Goal: Task Accomplishment & Management: Complete application form

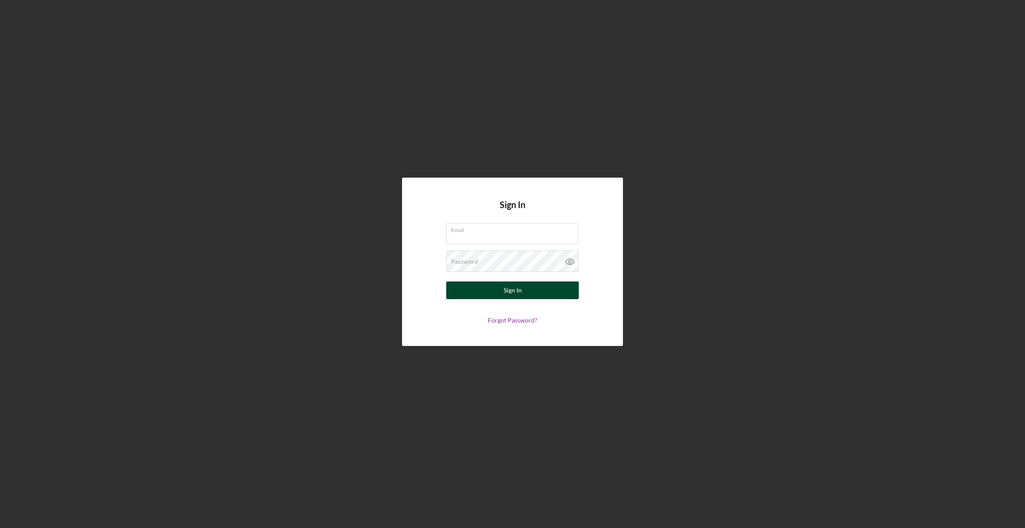
type input "[EMAIL_ADDRESS][DOMAIN_NAME]"
click at [493, 288] on button "Sign In" at bounding box center [512, 291] width 133 height 18
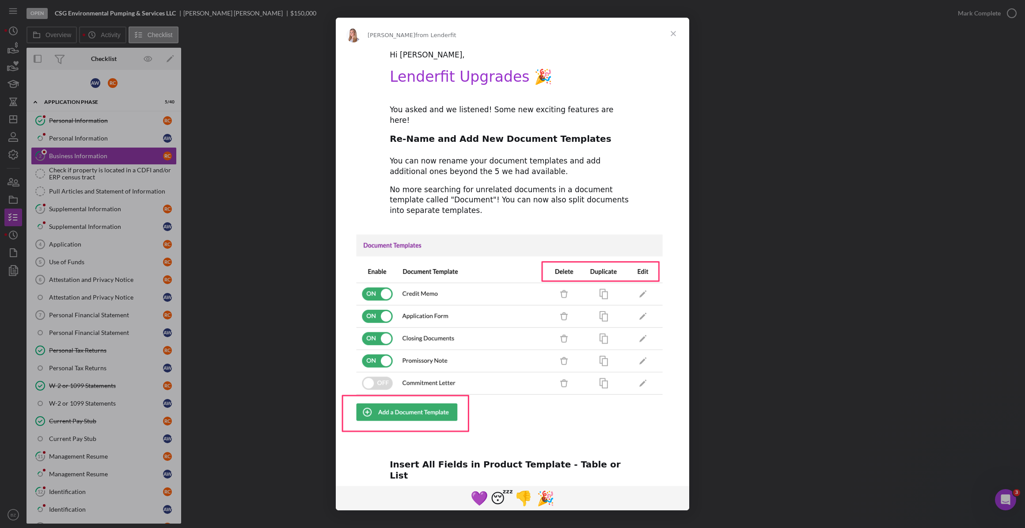
click at [673, 33] on span "Close" at bounding box center [674, 34] width 32 height 32
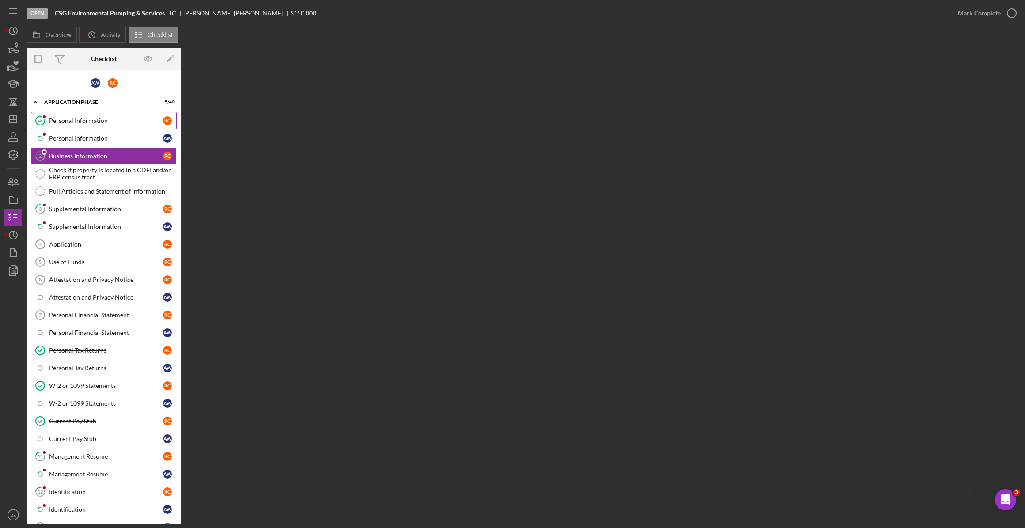
click at [84, 120] on div "Personal Information" at bounding box center [106, 120] width 114 height 7
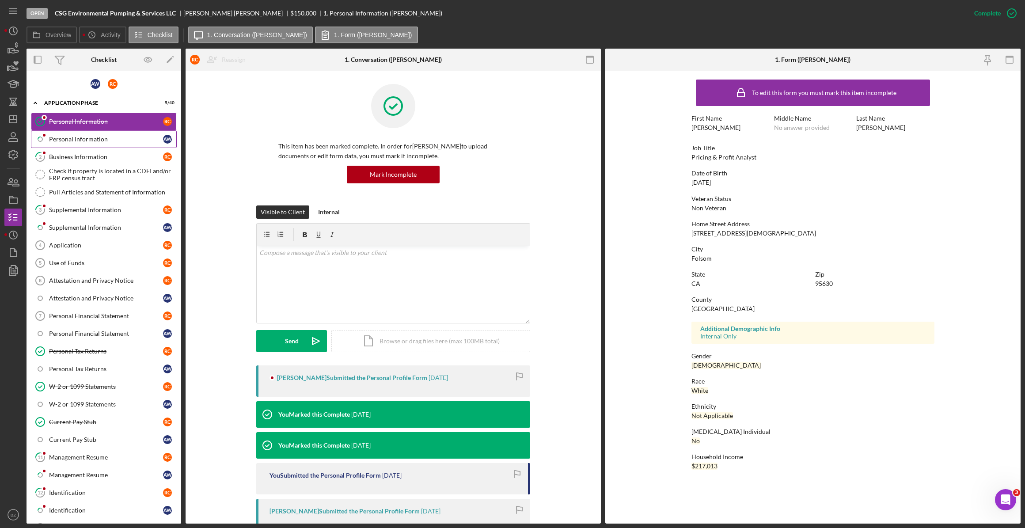
click at [99, 137] on div "Personal Information" at bounding box center [106, 139] width 114 height 7
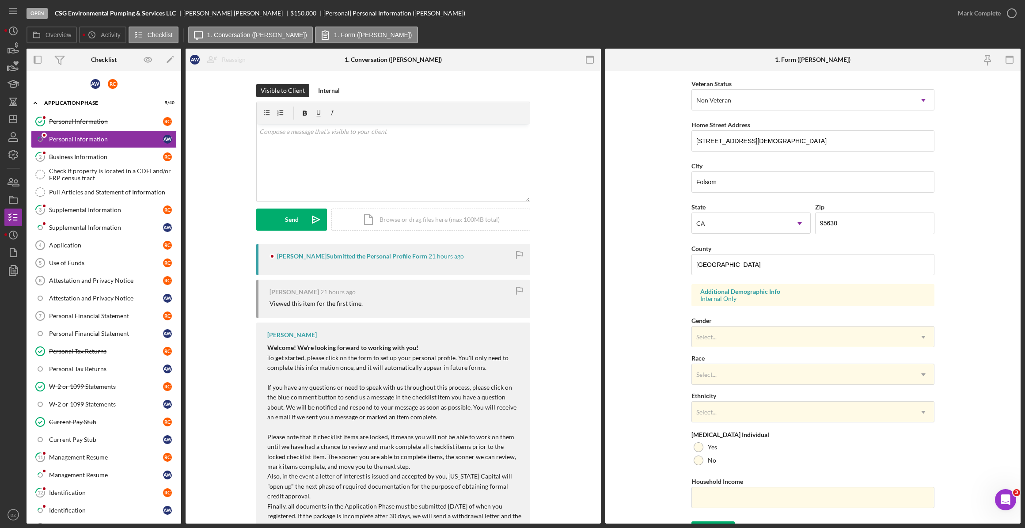
scroll to position [137, 0]
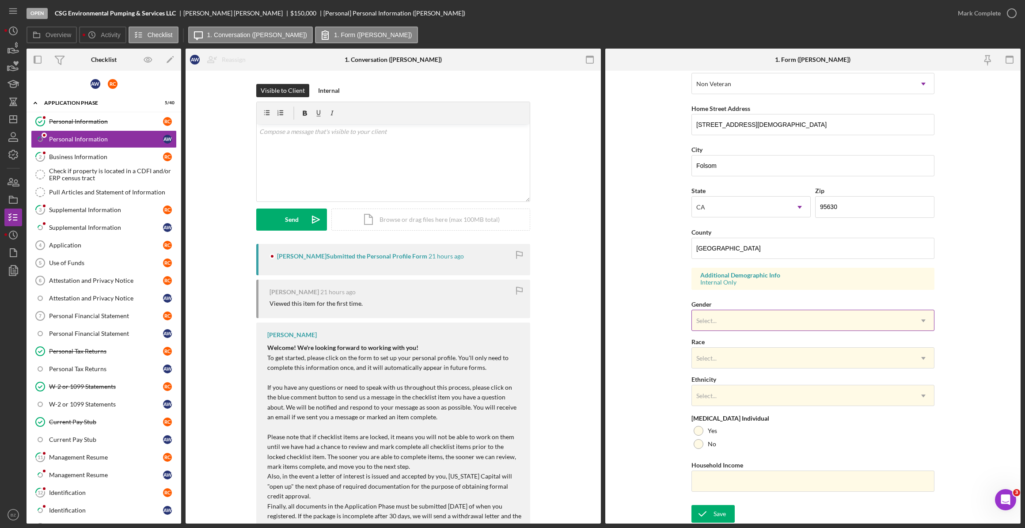
click at [926, 320] on icon "Icon/Dropdown Arrow" at bounding box center [923, 320] width 21 height 21
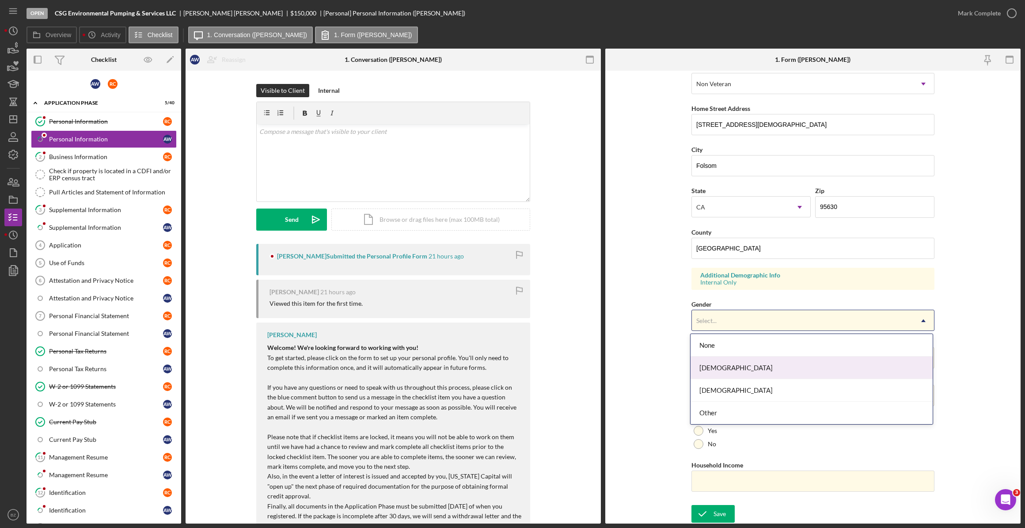
click at [919, 362] on div "[DEMOGRAPHIC_DATA]" at bounding box center [812, 368] width 242 height 23
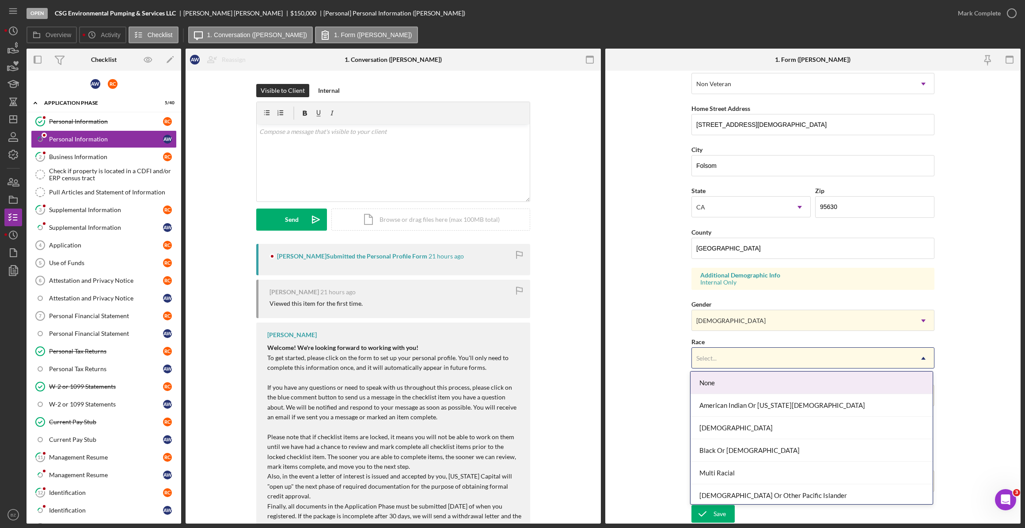
click at [922, 359] on icon "Icon/Dropdown Arrow" at bounding box center [923, 358] width 21 height 21
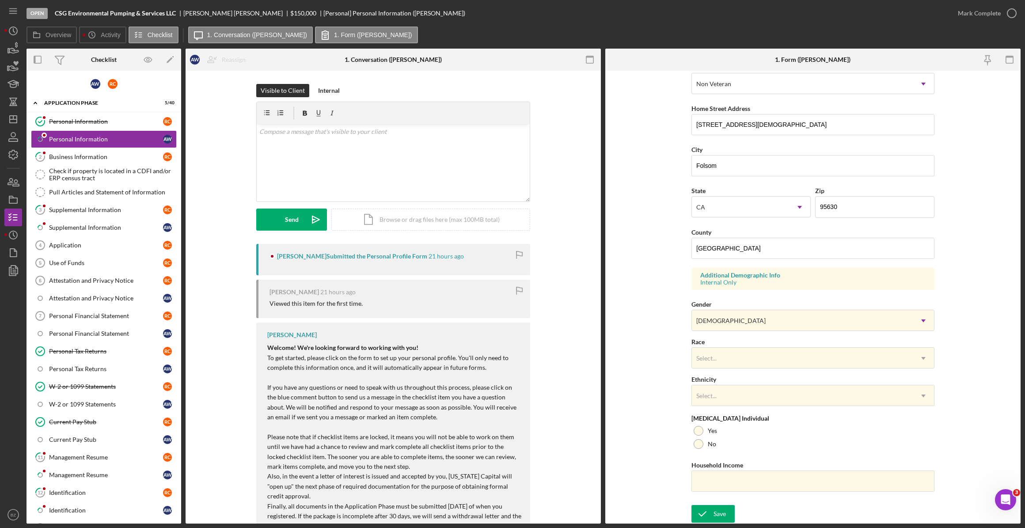
click at [670, 354] on form "First Name [PERSON_NAME] Middle Name Last Name [PERSON_NAME] [PERSON_NAME] Job …" at bounding box center [812, 297] width 415 height 453
click at [80, 507] on div "Identification" at bounding box center [106, 510] width 114 height 7
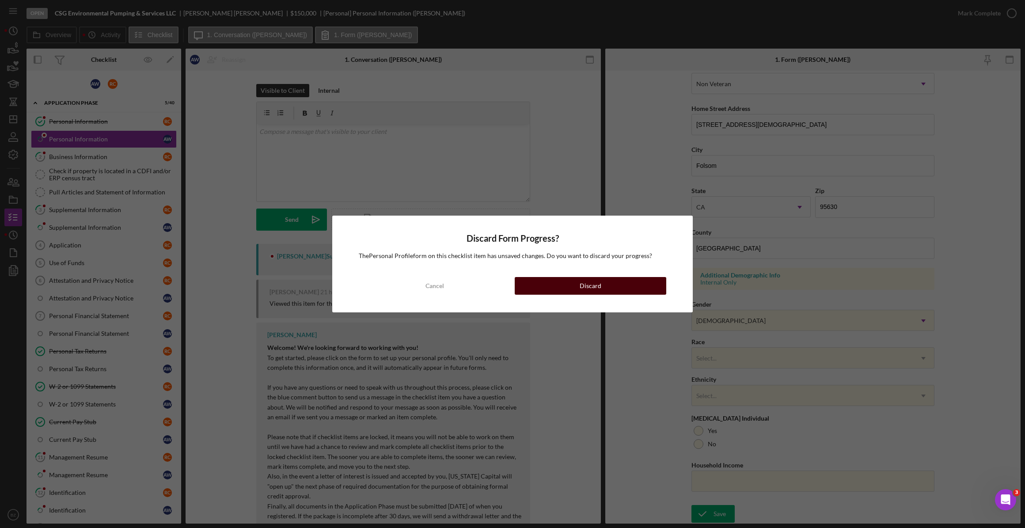
click at [532, 283] on button "Discard" at bounding box center [591, 286] width 152 height 18
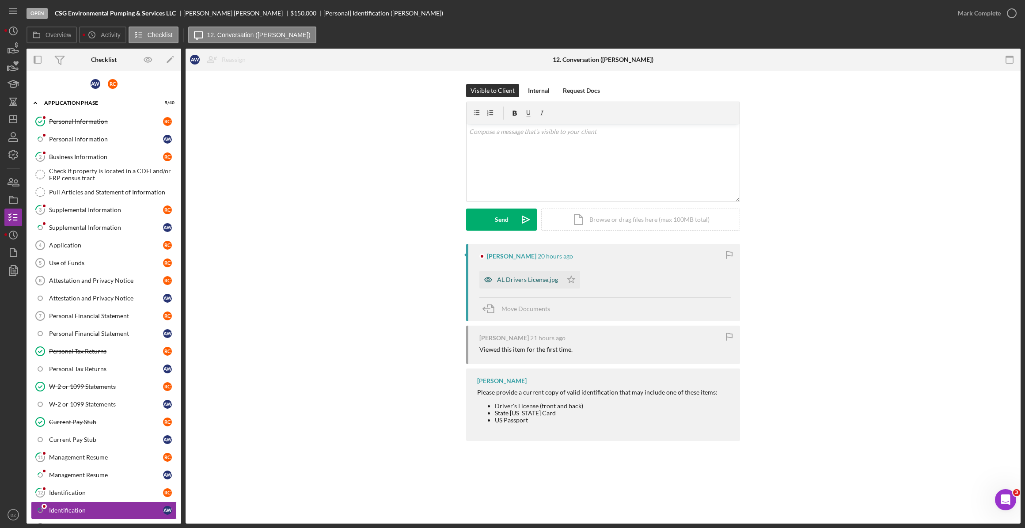
click at [531, 280] on div "AL Drivers License.jpg" at bounding box center [527, 279] width 61 height 7
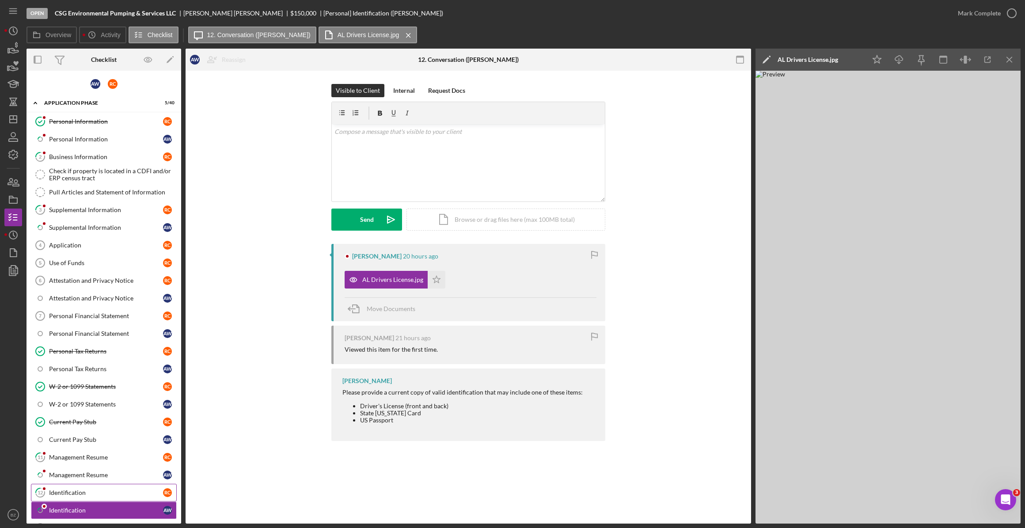
click at [92, 489] on div "Identification" at bounding box center [106, 492] width 114 height 7
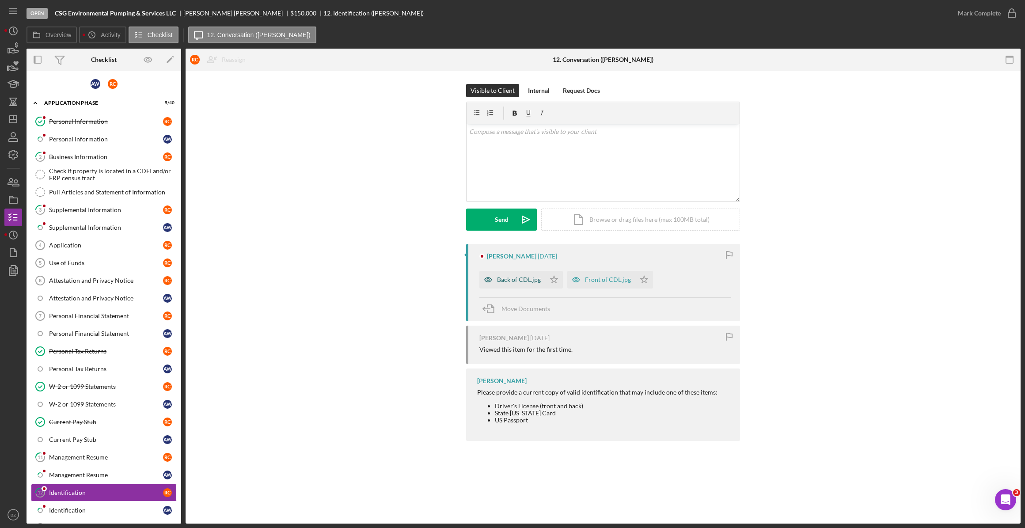
click at [537, 282] on div "Back of CDL.jpg" at bounding box center [519, 279] width 44 height 7
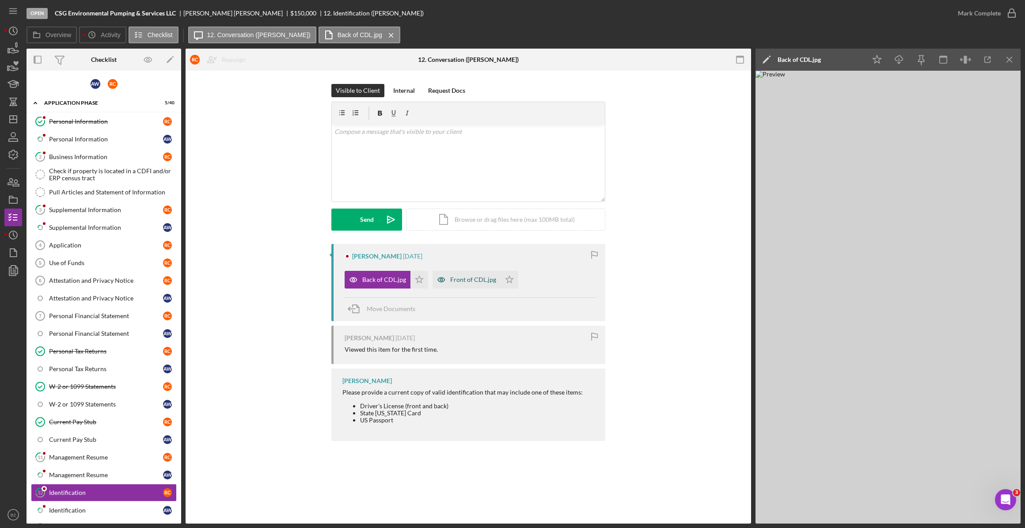
click at [486, 281] on div "Front of CDL.jpg" at bounding box center [473, 279] width 46 height 7
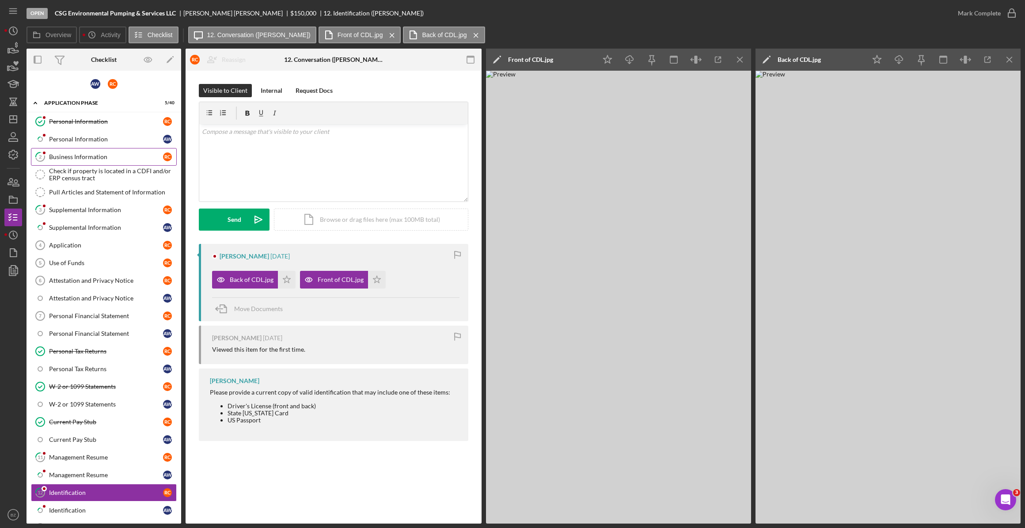
click at [88, 155] on div "Business Information" at bounding box center [106, 156] width 114 height 7
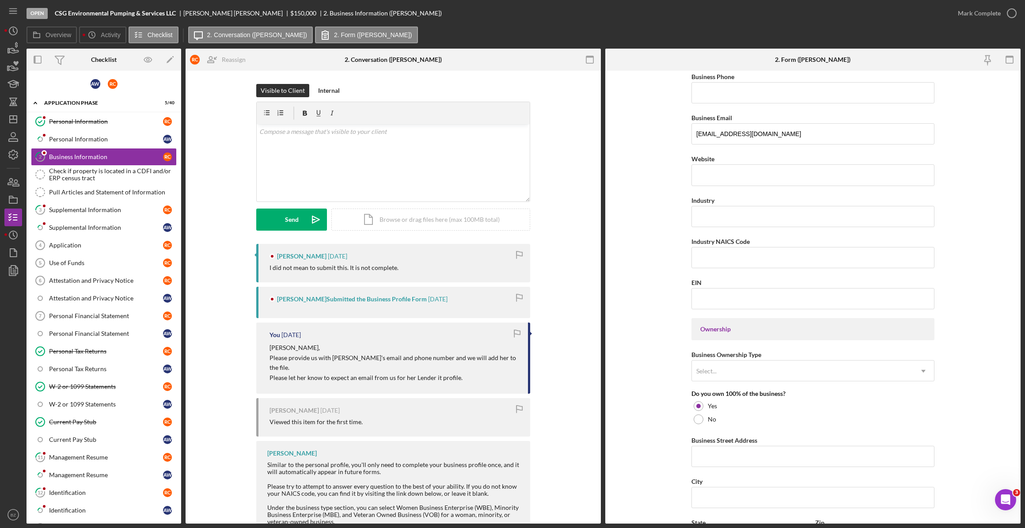
scroll to position [64, 0]
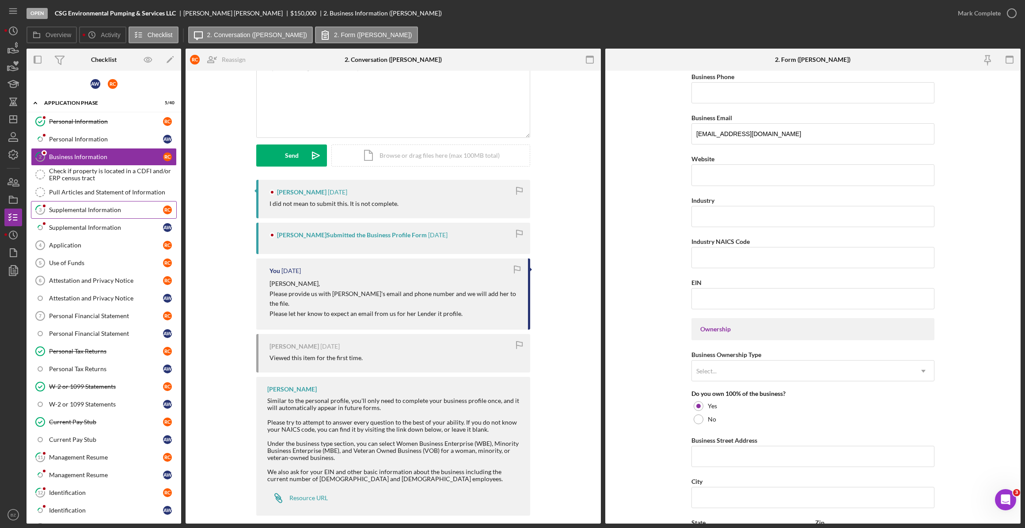
click at [82, 209] on div "Supplemental Information" at bounding box center [106, 209] width 114 height 7
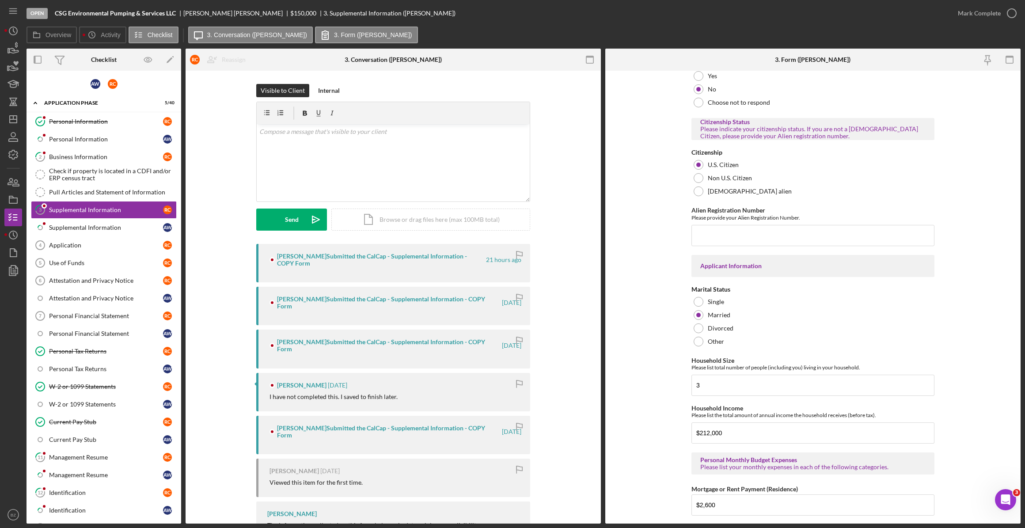
scroll to position [482, 0]
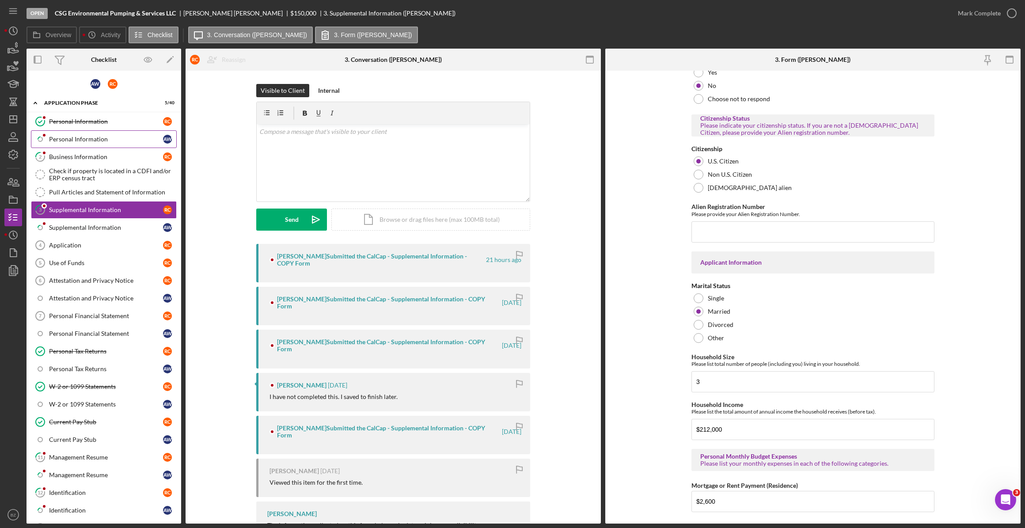
click at [75, 136] on div "Personal Information" at bounding box center [106, 139] width 114 height 7
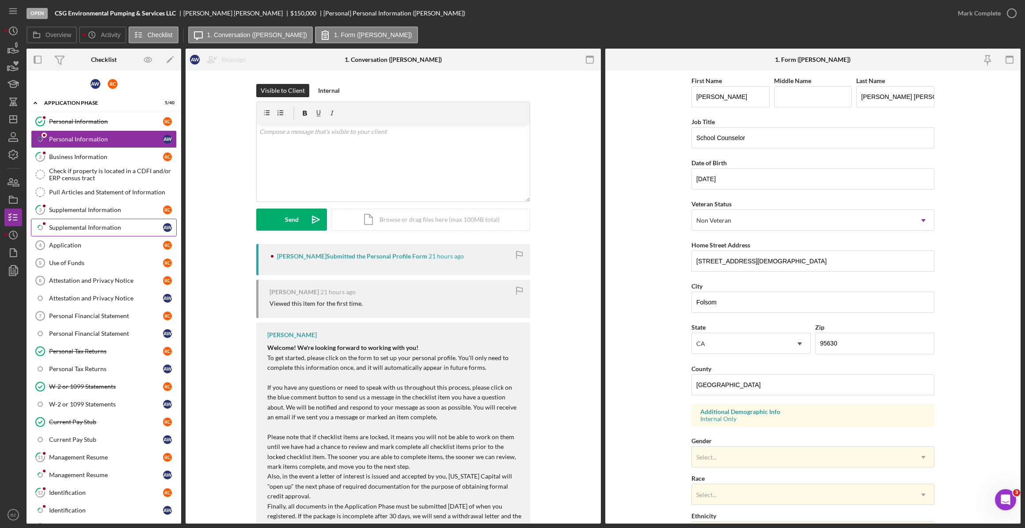
click at [85, 225] on div "Supplemental Information" at bounding box center [106, 227] width 114 height 7
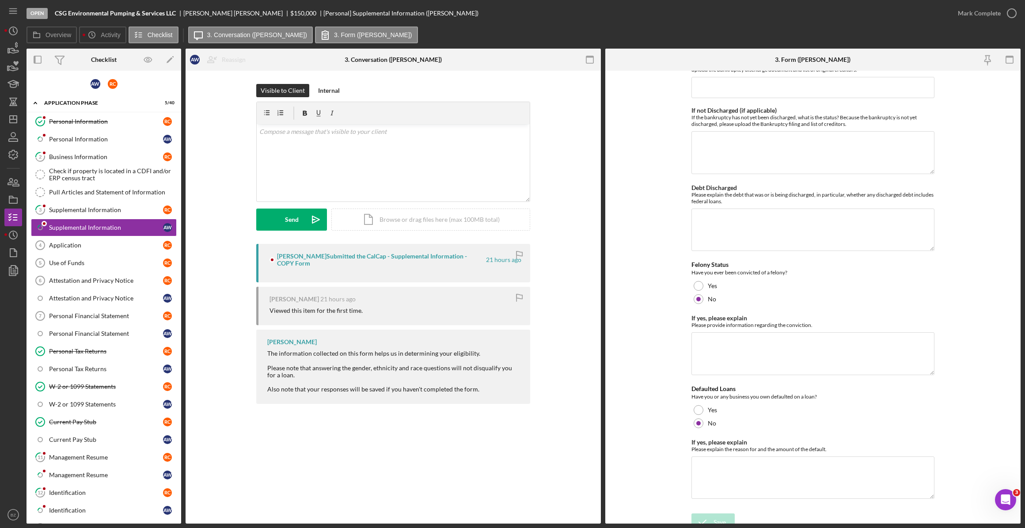
scroll to position [2361, 0]
click at [93, 140] on div "Personal Information" at bounding box center [106, 139] width 114 height 7
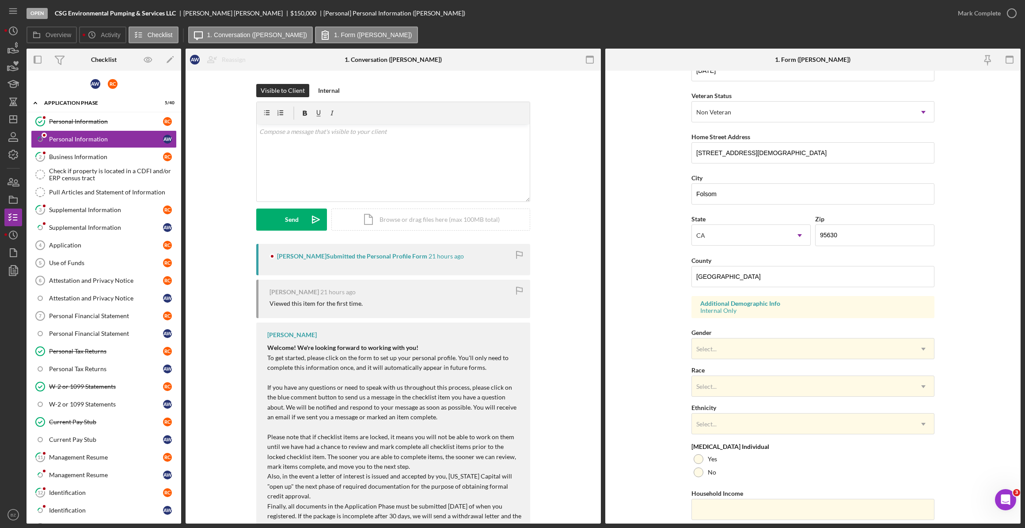
scroll to position [120, 0]
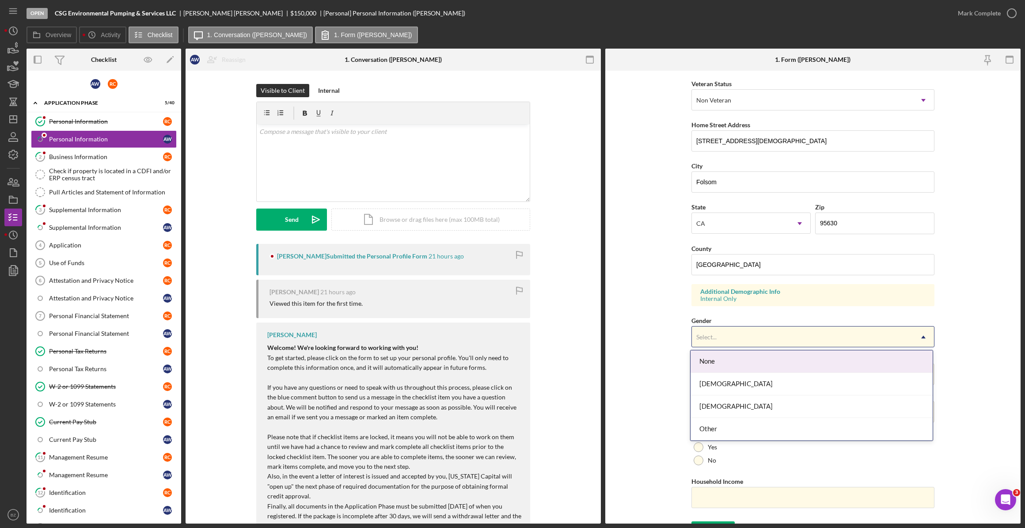
click at [922, 336] on use at bounding box center [923, 336] width 4 height 3
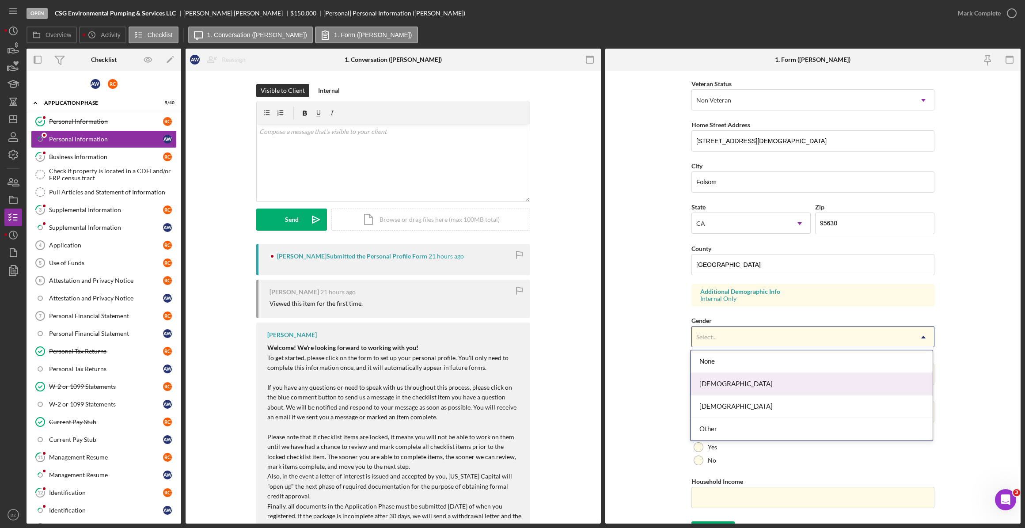
click at [911, 377] on div "[DEMOGRAPHIC_DATA]" at bounding box center [812, 384] width 242 height 23
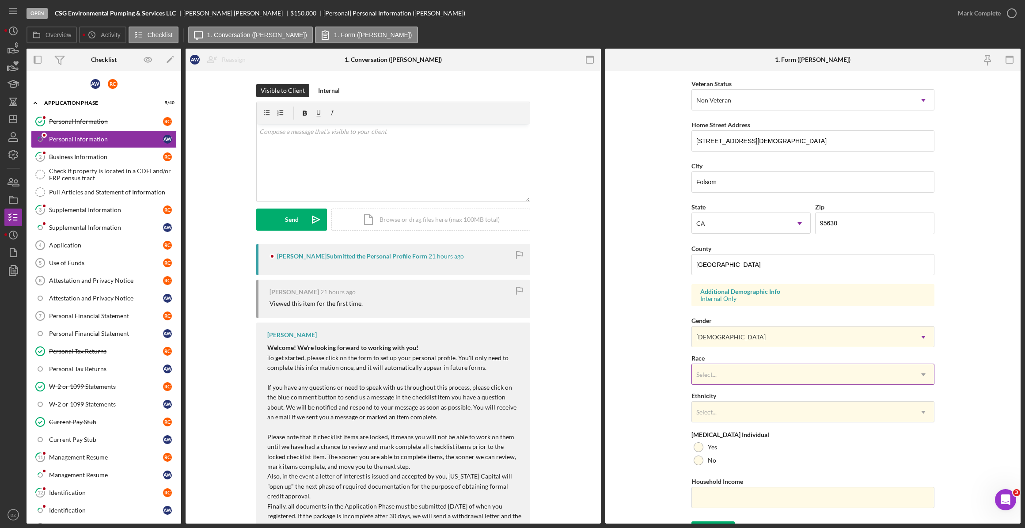
click at [923, 376] on icon "Icon/Dropdown Arrow" at bounding box center [923, 374] width 21 height 21
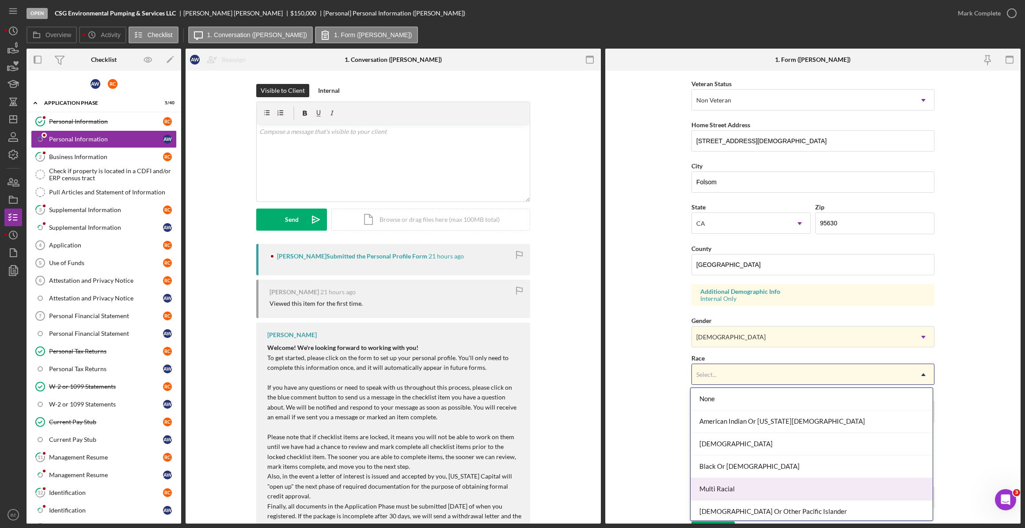
scroll to position [47, 0]
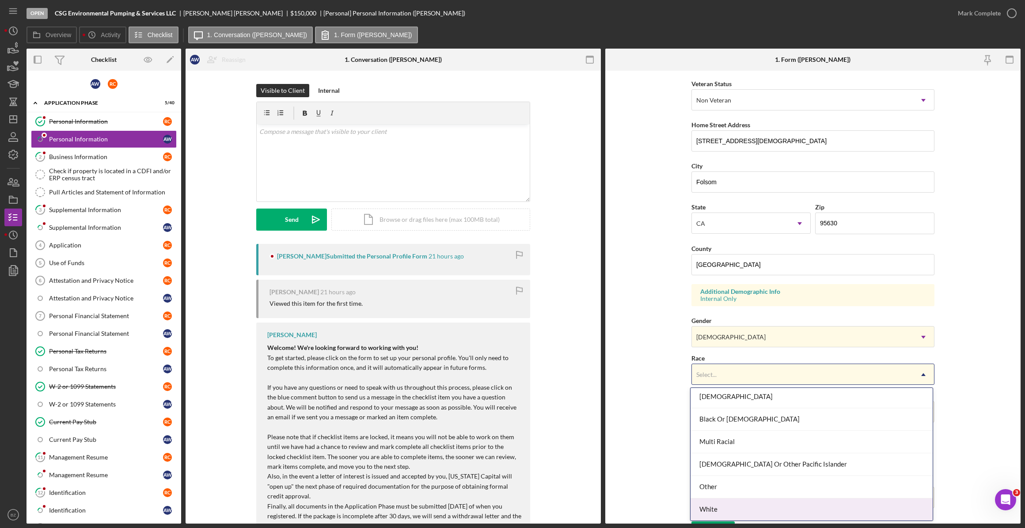
click at [888, 506] on div "White" at bounding box center [812, 510] width 242 height 23
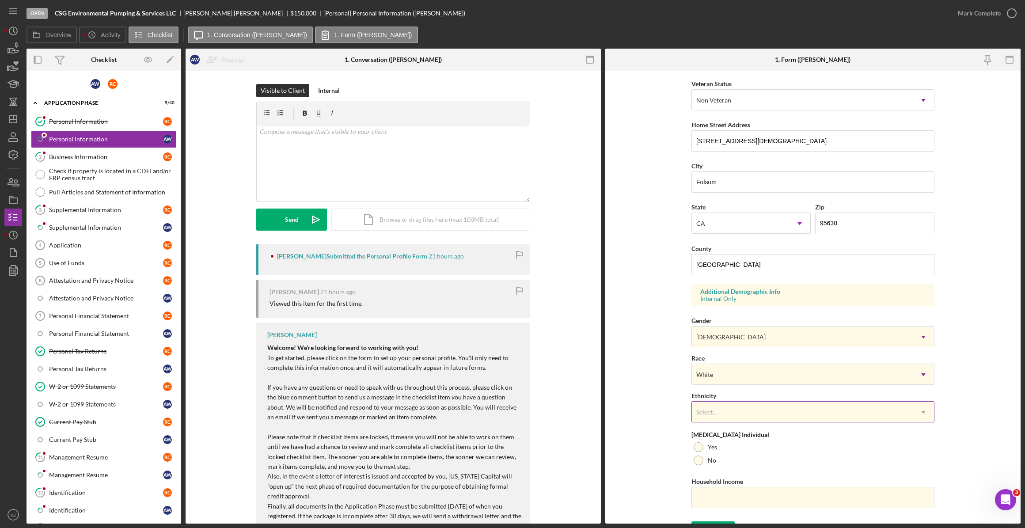
click at [924, 415] on icon "Icon/Dropdown Arrow" at bounding box center [923, 412] width 21 height 21
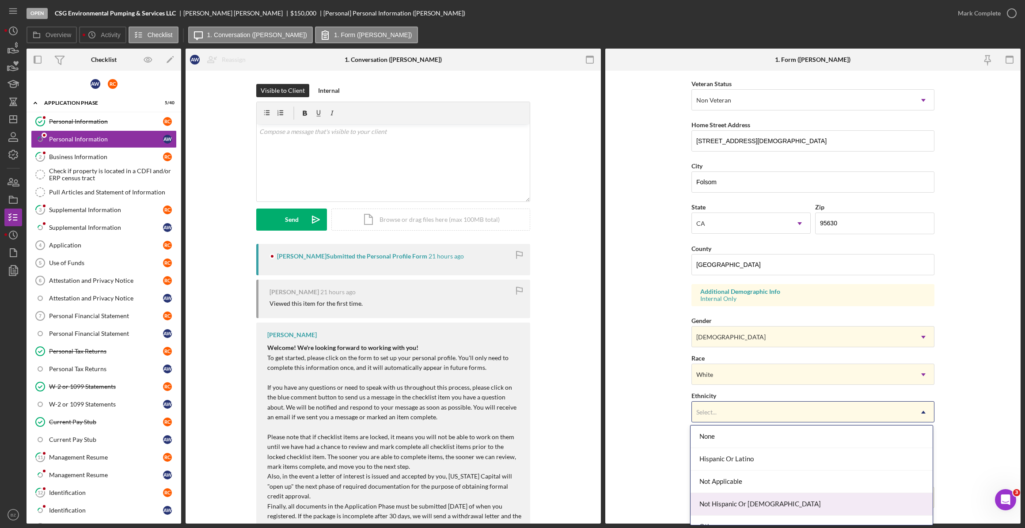
click at [908, 497] on div "Not Hispanic Or [DEMOGRAPHIC_DATA]" at bounding box center [812, 504] width 242 height 23
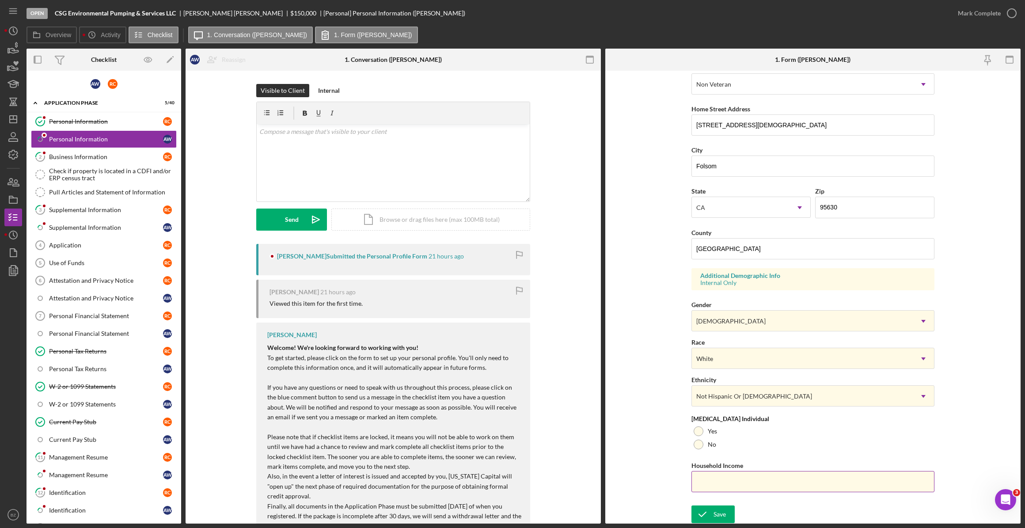
scroll to position [137, 0]
click at [694, 445] on div at bounding box center [699, 444] width 10 height 10
click at [711, 481] on input "Household Income" at bounding box center [813, 481] width 243 height 21
type input "$212,000"
click at [727, 512] on button "Save" at bounding box center [713, 514] width 43 height 18
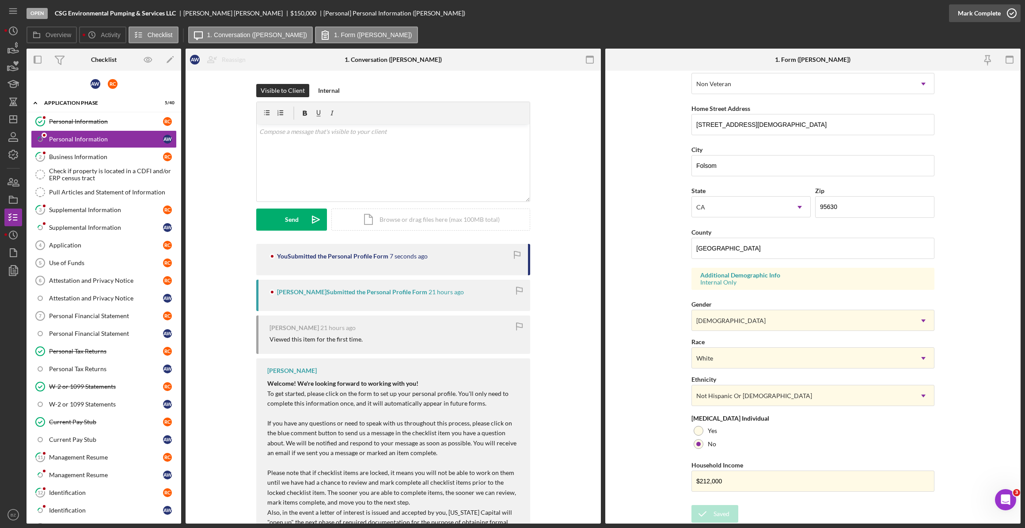
click at [1014, 16] on icon "button" at bounding box center [1012, 13] width 22 height 22
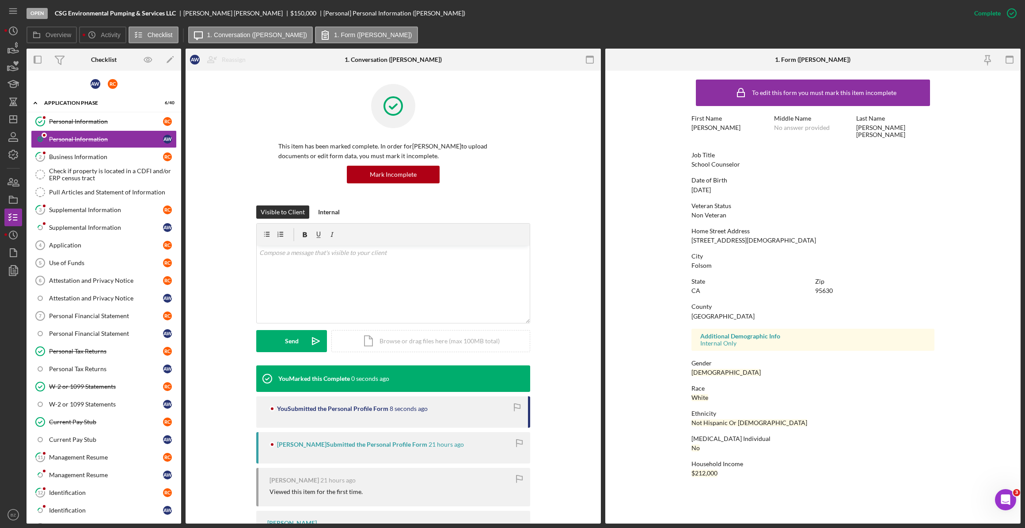
scroll to position [0, 0]
click at [71, 155] on div "Business Information" at bounding box center [106, 156] width 114 height 7
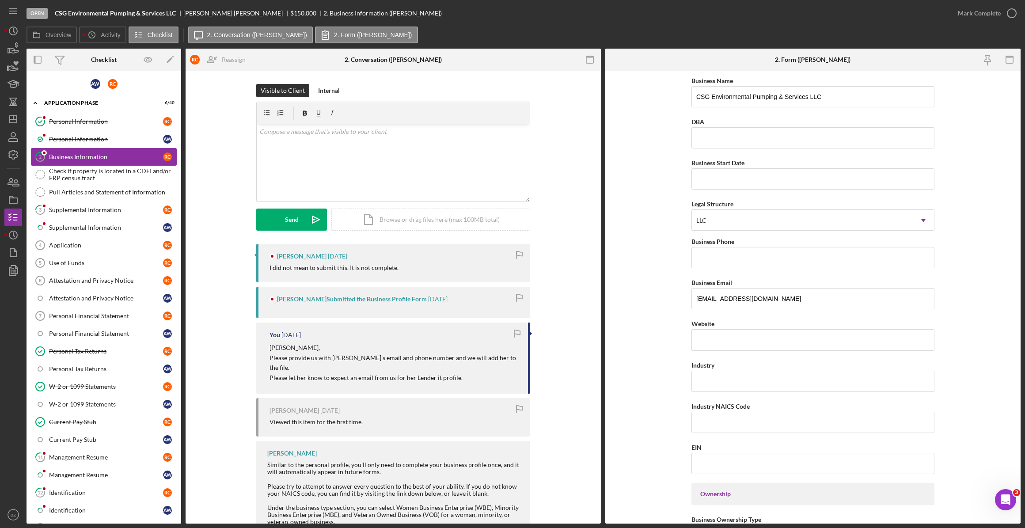
click at [99, 154] on div "Business Information" at bounding box center [106, 156] width 114 height 7
click at [83, 207] on div "Supplemental Information" at bounding box center [106, 209] width 114 height 7
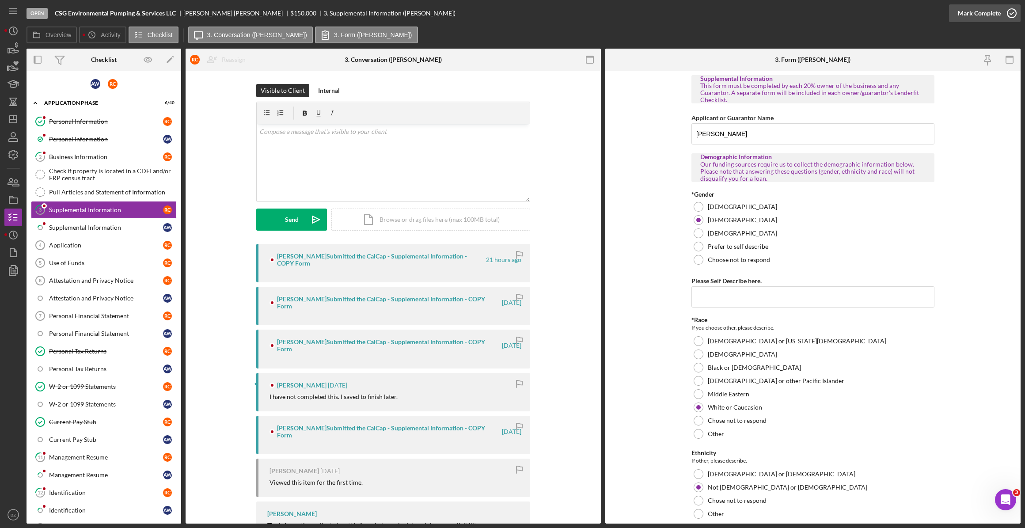
click at [1012, 13] on icon "button" at bounding box center [1012, 13] width 22 height 22
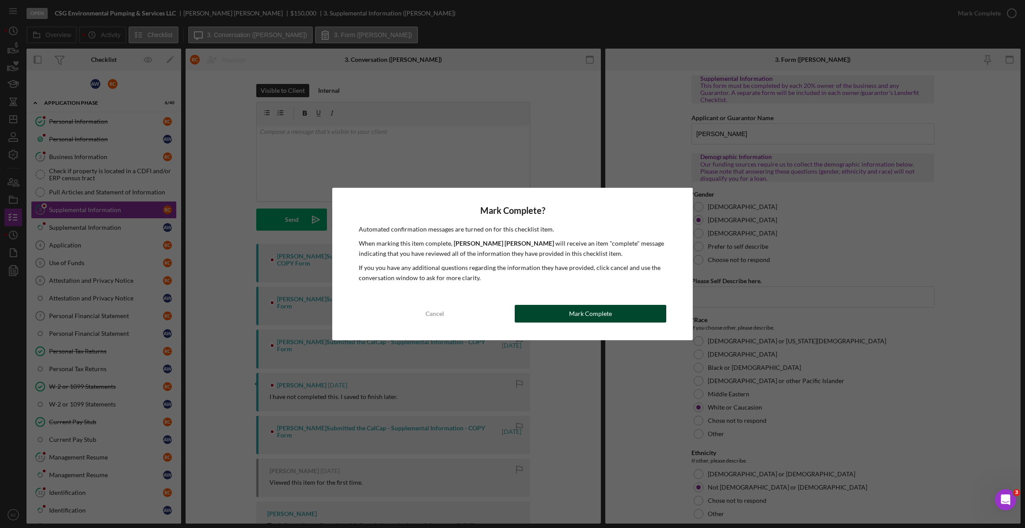
click at [616, 312] on button "Mark Complete" at bounding box center [591, 314] width 152 height 18
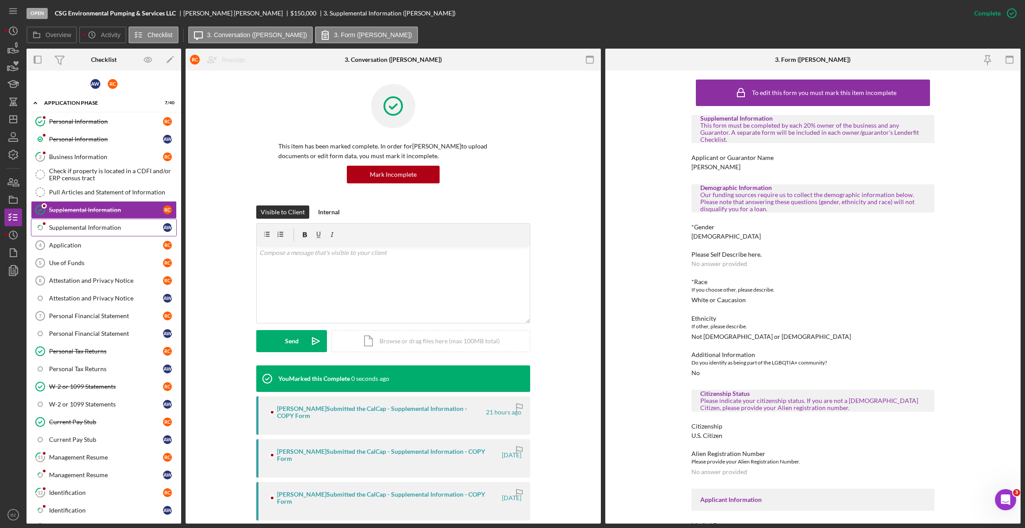
click at [58, 227] on div "Supplemental Information" at bounding box center [106, 227] width 114 height 7
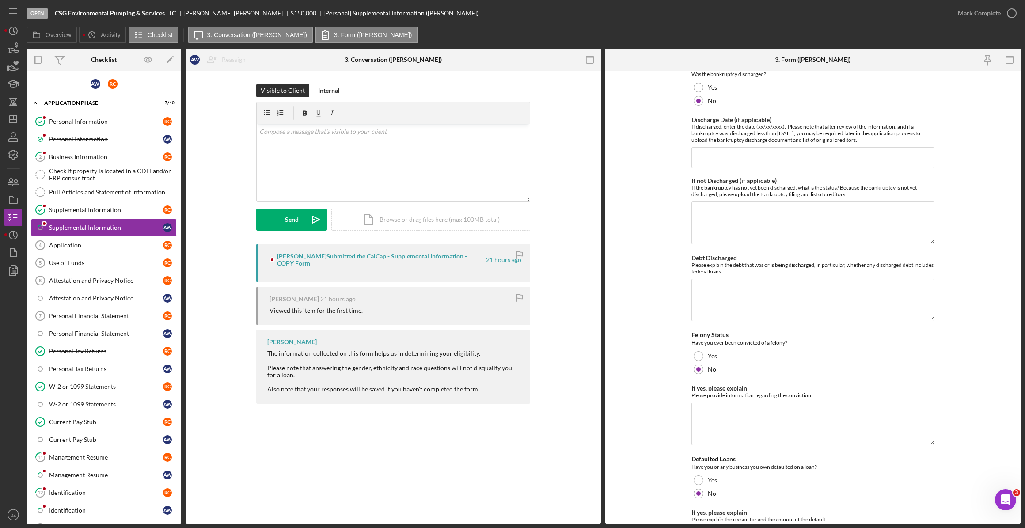
scroll to position [2361, 0]
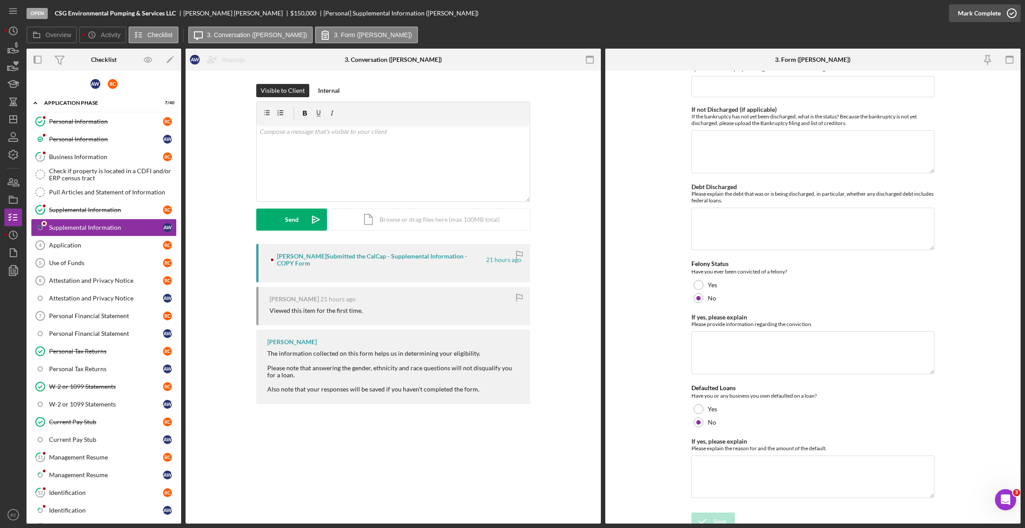
click at [1012, 11] on icon "button" at bounding box center [1012, 13] width 22 height 22
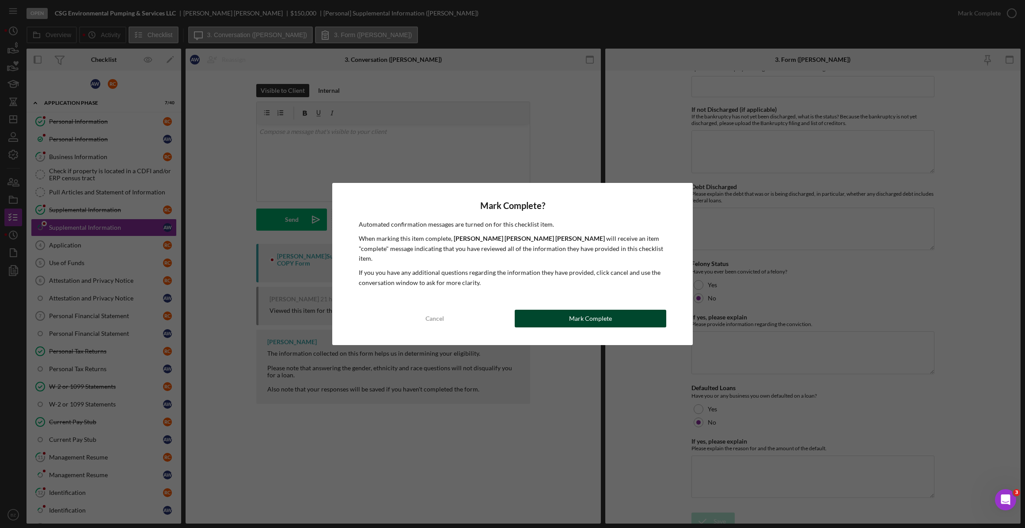
click at [618, 317] on button "Mark Complete" at bounding box center [591, 319] width 152 height 18
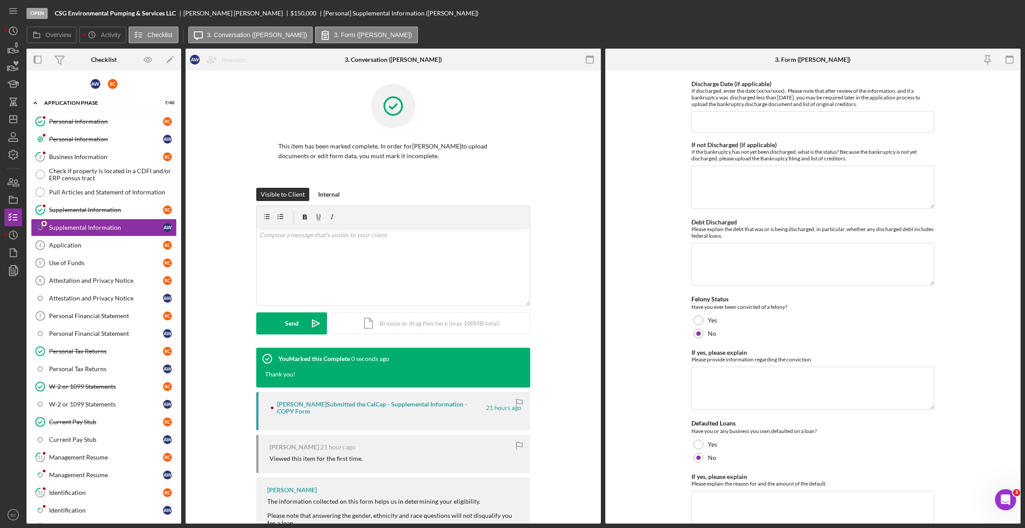
scroll to position [2396, 0]
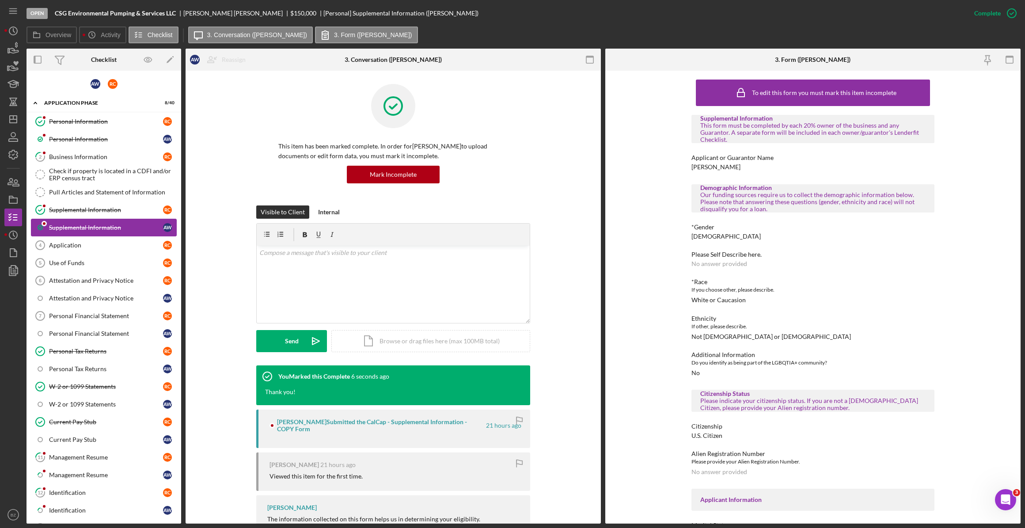
click at [72, 227] on div "Supplemental Information" at bounding box center [106, 227] width 114 height 7
click at [108, 458] on div "Management Resume" at bounding box center [106, 457] width 114 height 7
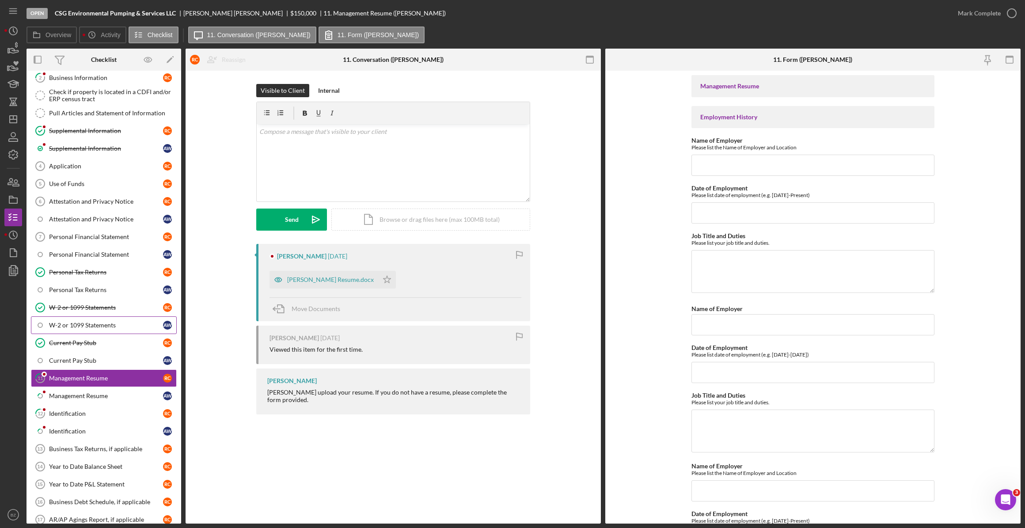
scroll to position [80, 0]
click at [82, 374] on div "Management Resume" at bounding box center [106, 377] width 114 height 7
click at [343, 278] on div "[PERSON_NAME] Resume.docx" at bounding box center [330, 279] width 87 height 7
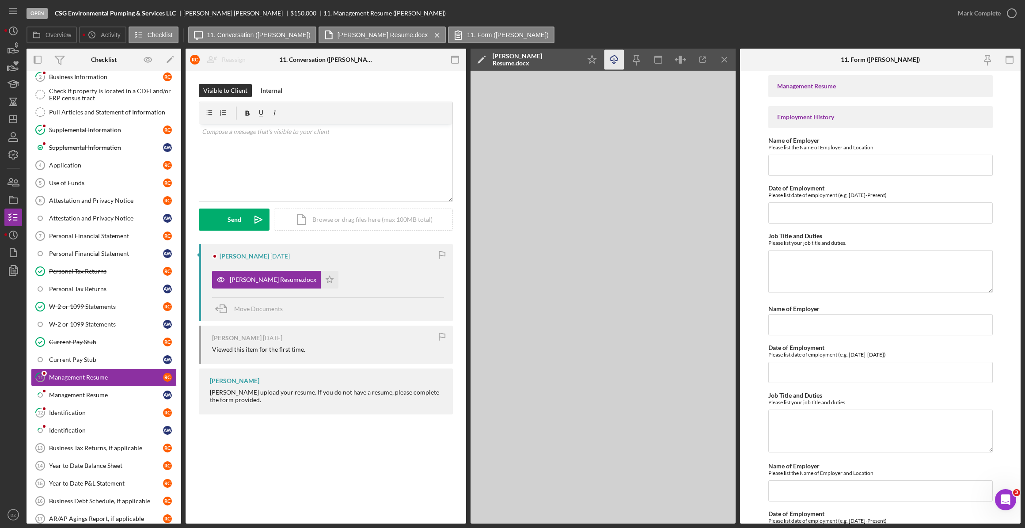
click at [613, 57] on icon "Icon/Download" at bounding box center [615, 60] width 20 height 20
click at [723, 59] on icon "Icon/Menu Close" at bounding box center [725, 60] width 20 height 20
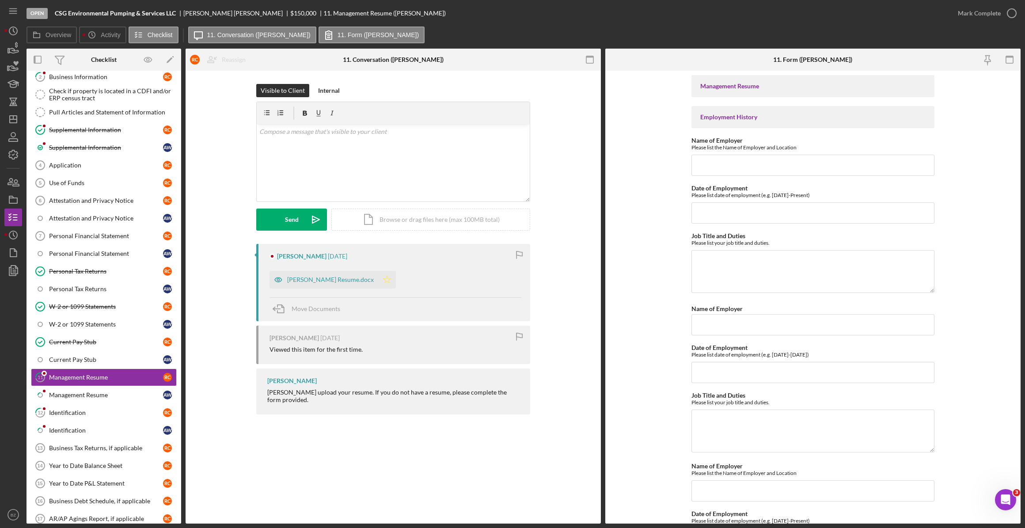
click at [384, 277] on polygon "button" at bounding box center [388, 279] width 8 height 7
click at [1012, 13] on icon "button" at bounding box center [1012, 13] width 22 height 22
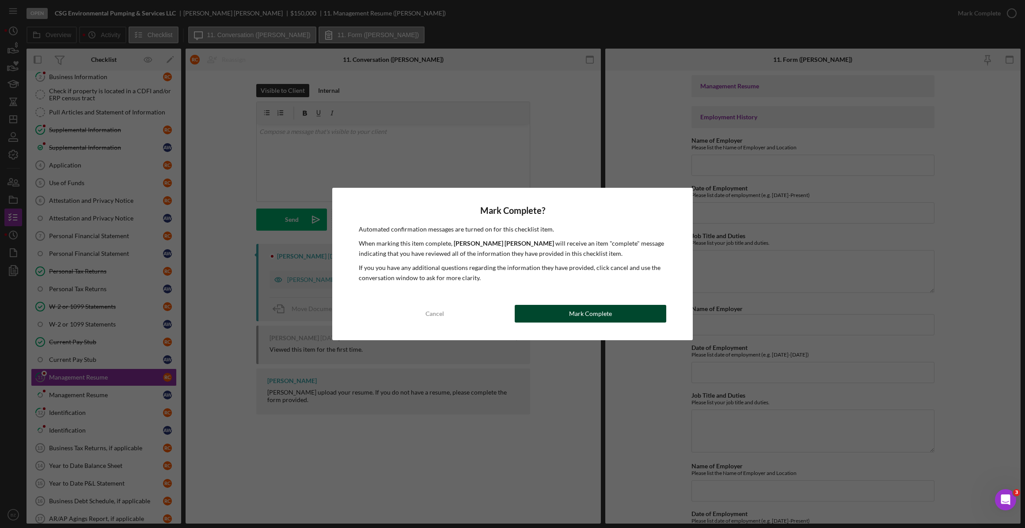
click at [582, 316] on div "Mark Complete" at bounding box center [590, 314] width 43 height 18
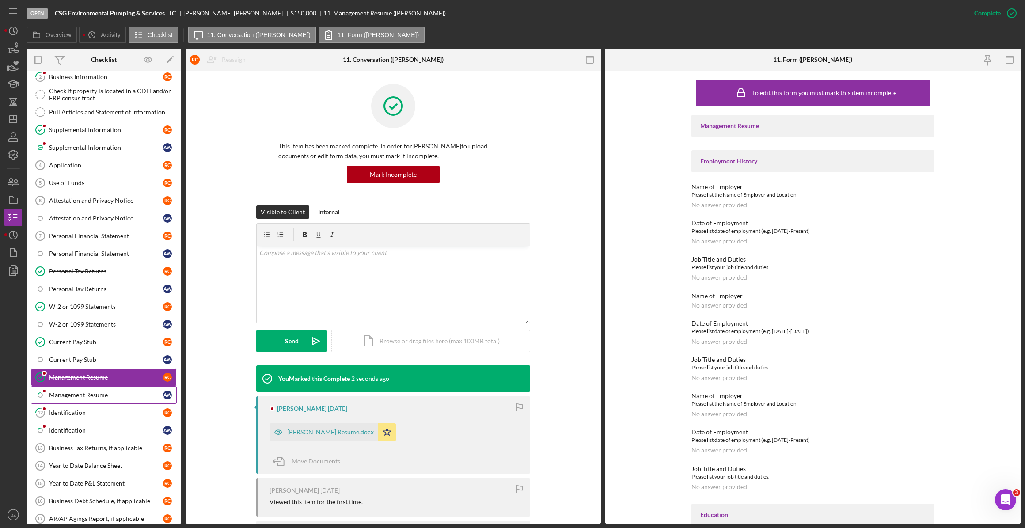
click at [111, 395] on div "Management Resume" at bounding box center [106, 395] width 114 height 7
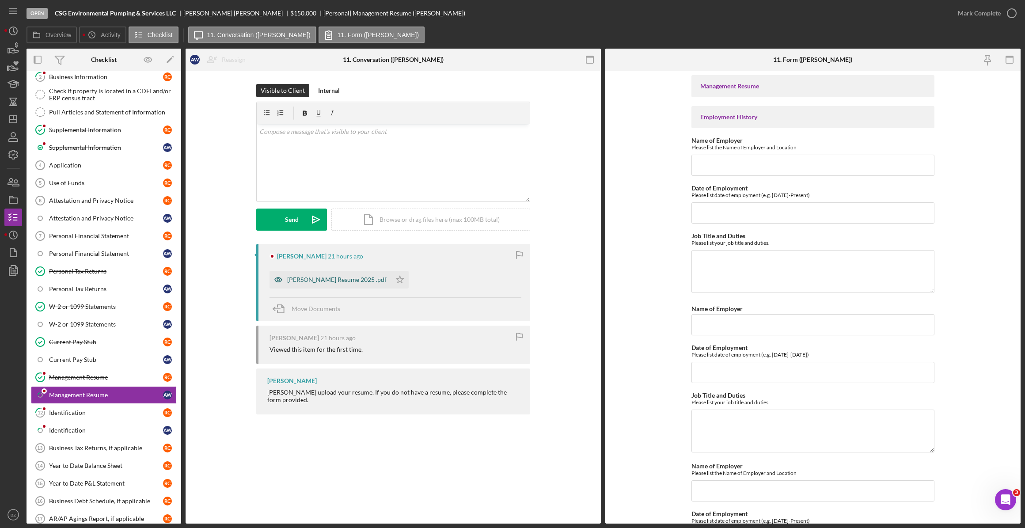
click at [333, 280] on div "[PERSON_NAME] Resume 2025 .pdf" at bounding box center [336, 279] width 99 height 7
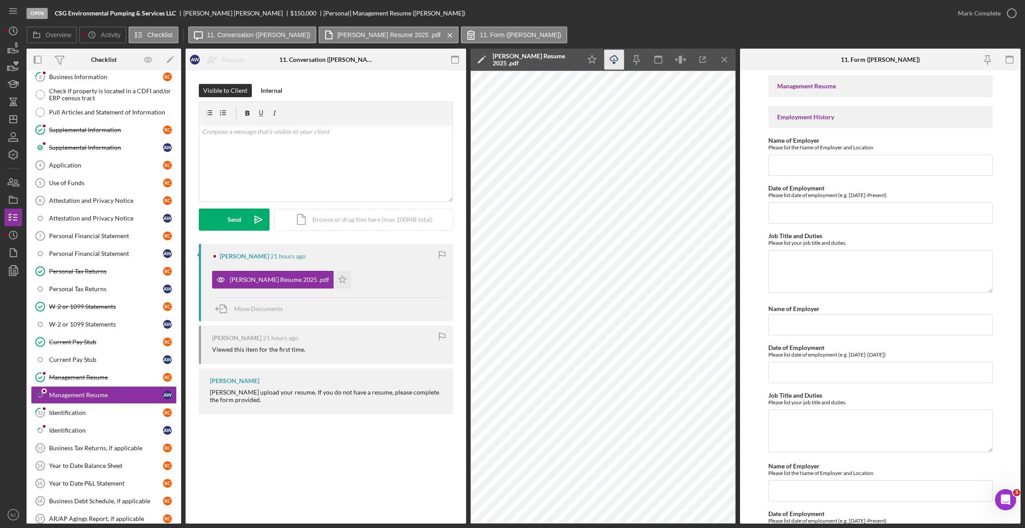
click at [615, 62] on icon "Icon/Download" at bounding box center [615, 60] width 20 height 20
click at [339, 278] on polygon "button" at bounding box center [343, 279] width 8 height 7
click at [1014, 11] on icon "button" at bounding box center [1012, 13] width 22 height 22
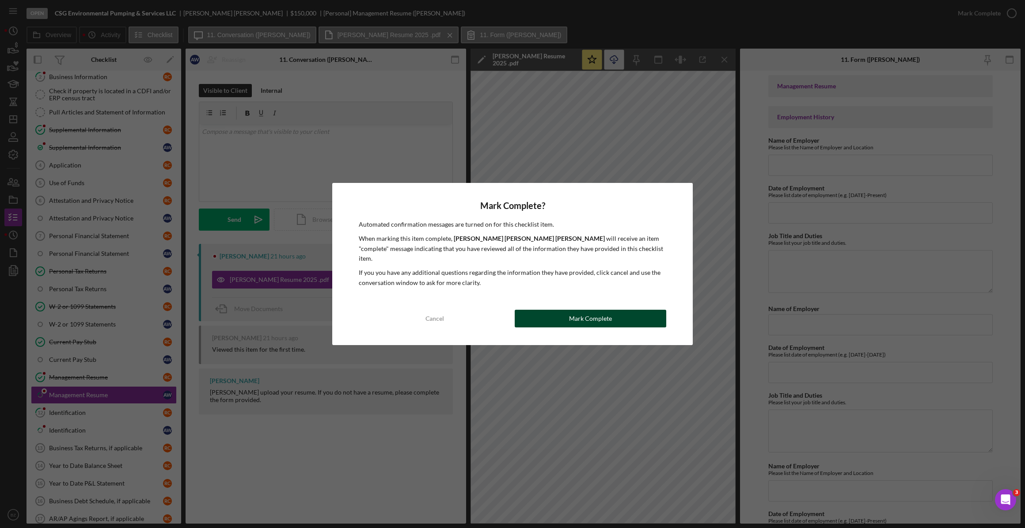
click at [634, 314] on button "Mark Complete" at bounding box center [591, 319] width 152 height 18
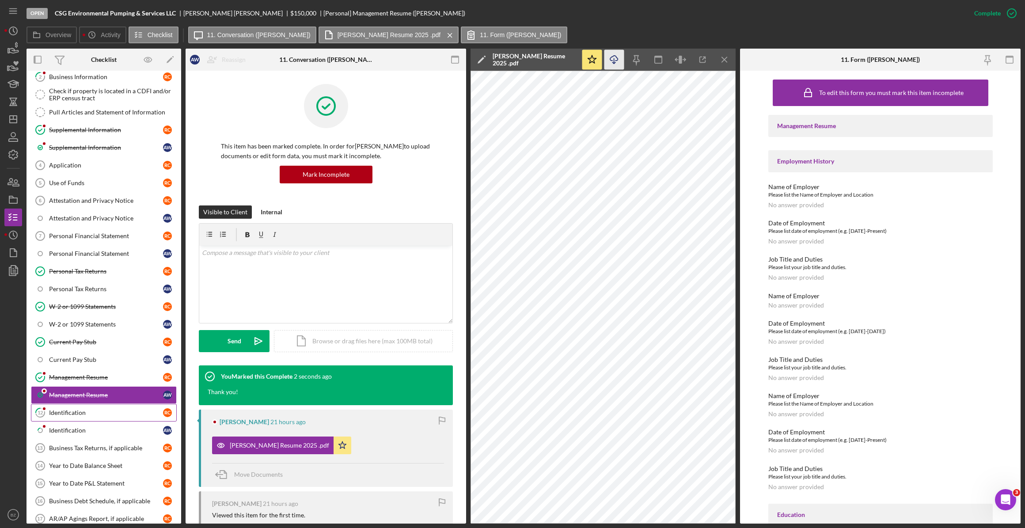
click at [79, 409] on div "Identification" at bounding box center [106, 412] width 114 height 7
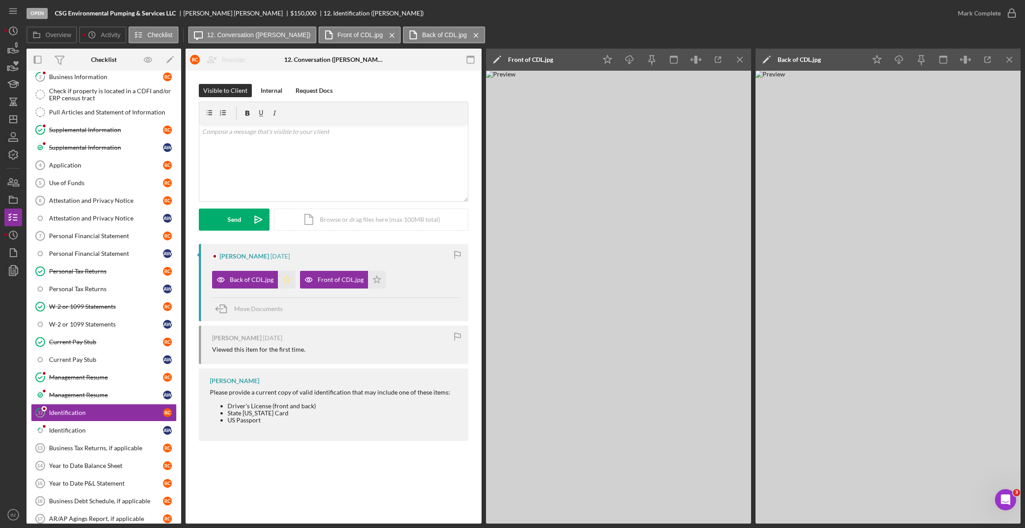
click at [287, 278] on polygon "button" at bounding box center [287, 279] width 8 height 7
click at [373, 280] on polygon "button" at bounding box center [377, 279] width 8 height 7
click at [740, 64] on icon "Icon/Menu Close" at bounding box center [741, 60] width 20 height 20
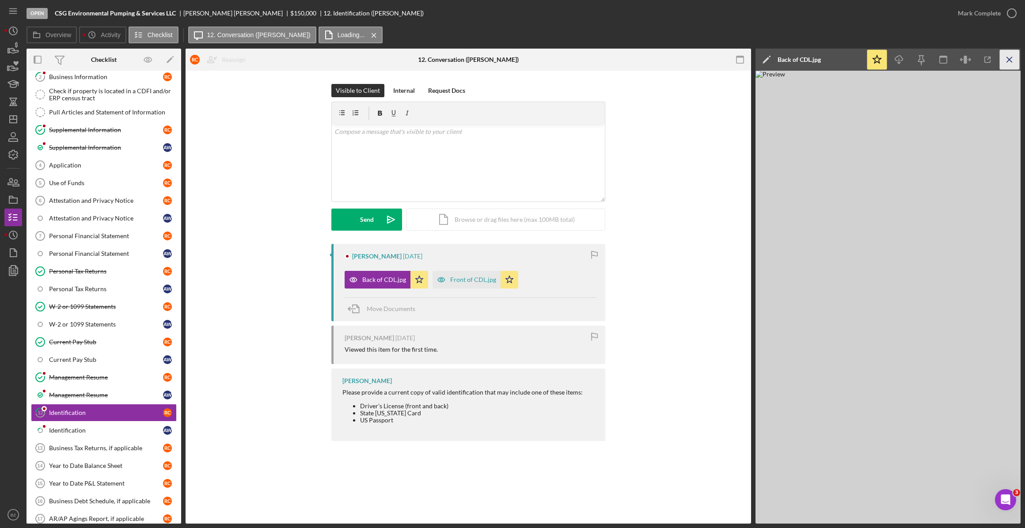
click at [1014, 63] on icon "Icon/Menu Close" at bounding box center [1010, 60] width 20 height 20
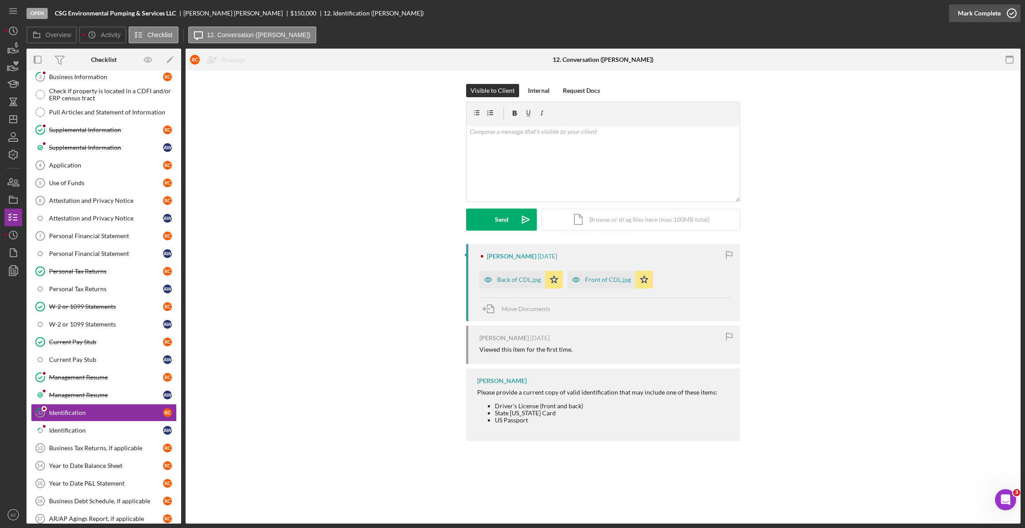
click at [1012, 13] on icon "button" at bounding box center [1012, 13] width 22 height 22
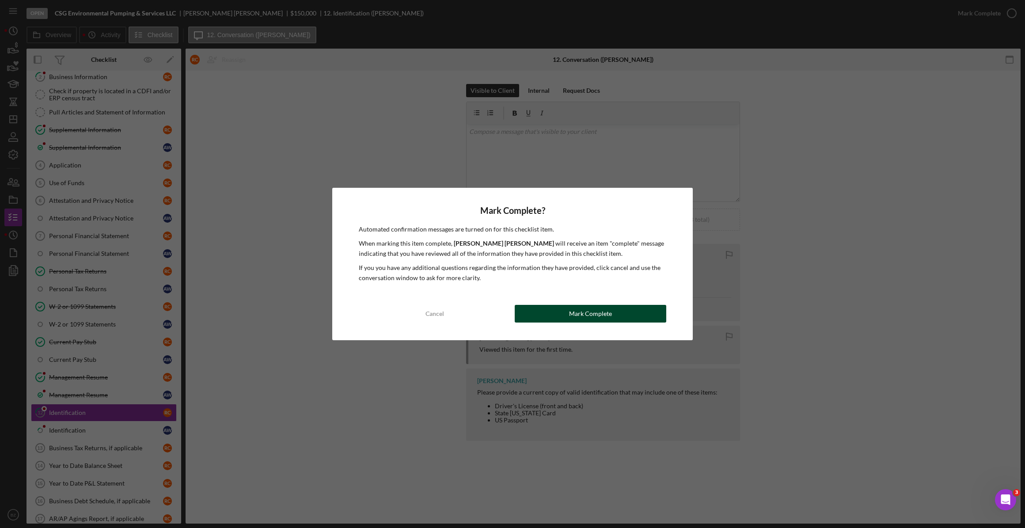
click at [601, 314] on div "Mark Complete" at bounding box center [590, 314] width 43 height 18
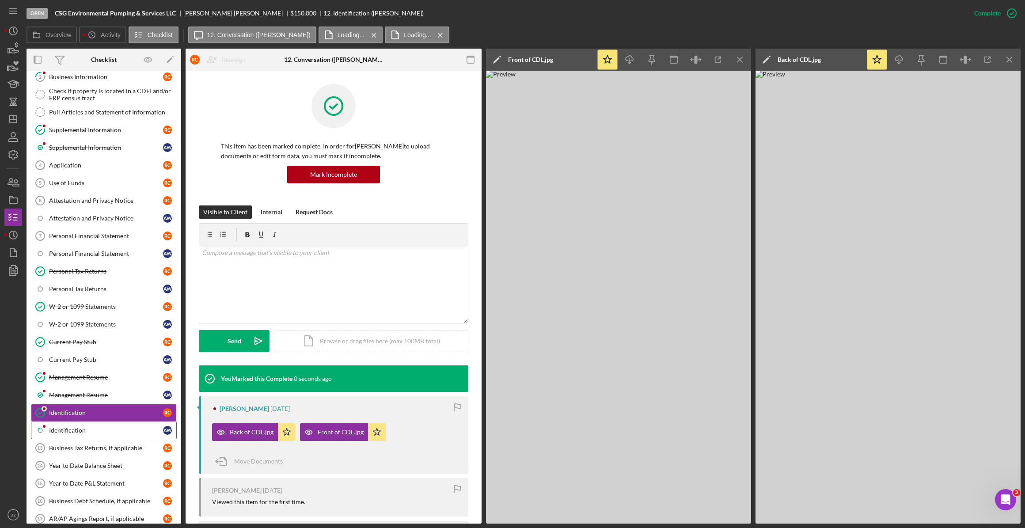
click at [51, 428] on div "Identification" at bounding box center [106, 430] width 114 height 7
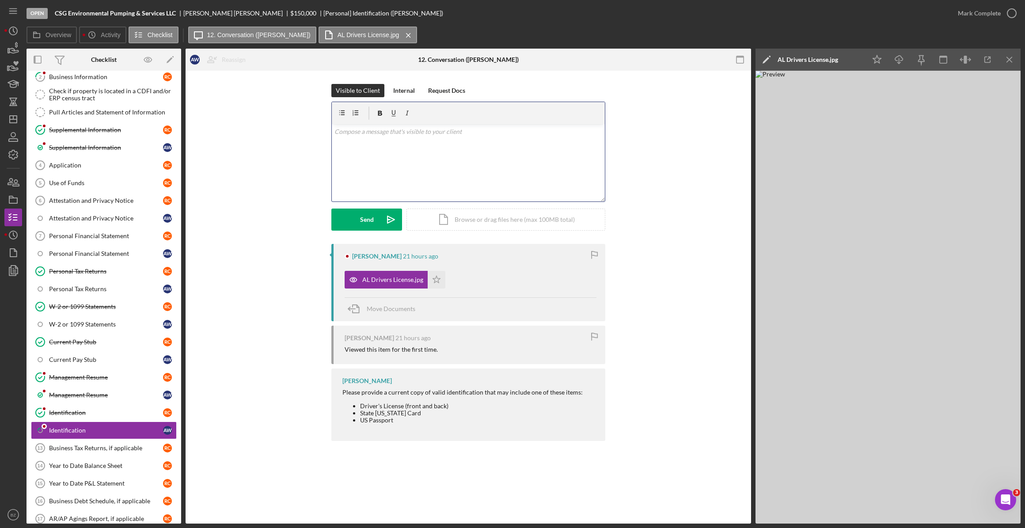
click at [371, 143] on div "v Color teal Color pink Remove color Add row above Add row below Add column bef…" at bounding box center [468, 162] width 273 height 77
click at [384, 221] on icon "Icon/icon-invite-send" at bounding box center [391, 220] width 22 height 22
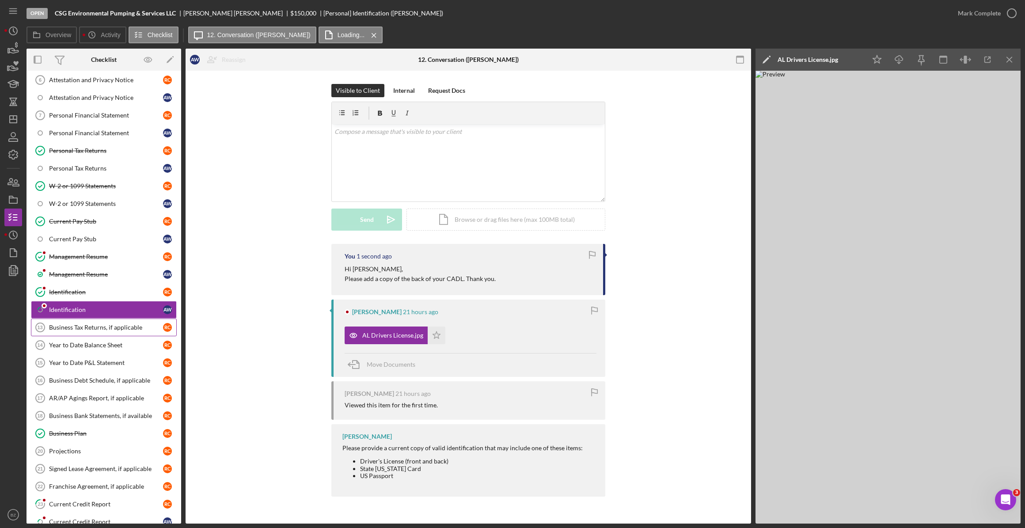
scroll to position [362, 0]
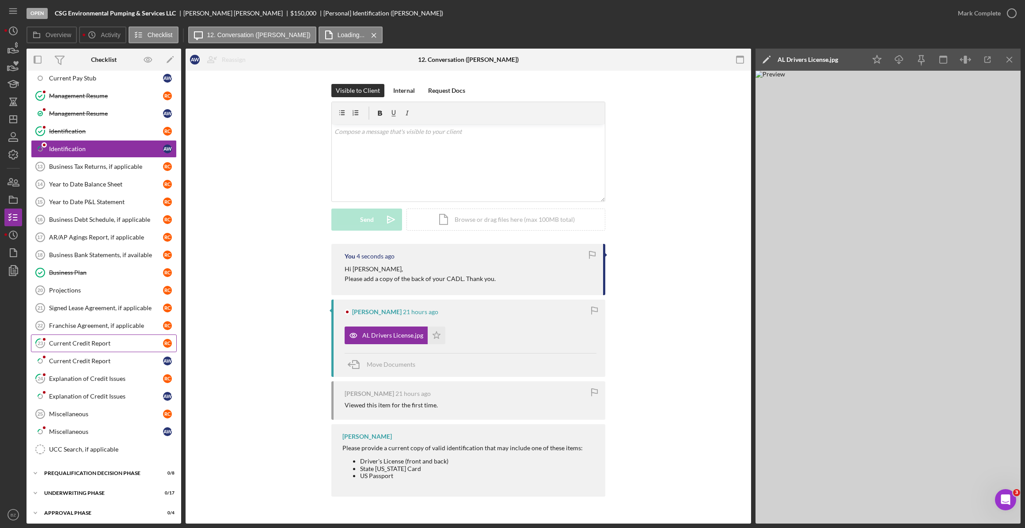
click at [97, 344] on link "23 Current Credit Report R C" at bounding box center [104, 344] width 146 height 18
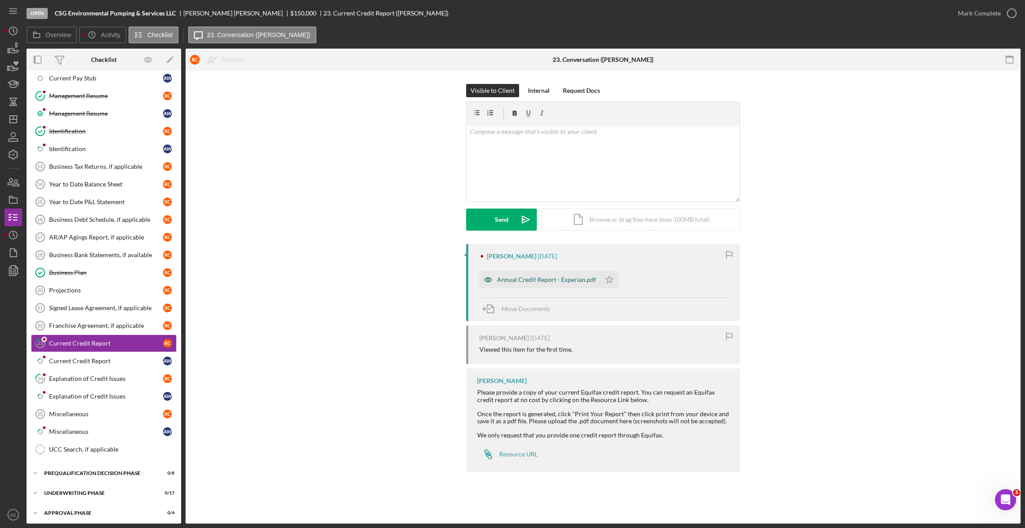
click at [508, 279] on div "Annual Credit Report - Experian.pdf" at bounding box center [546, 279] width 99 height 7
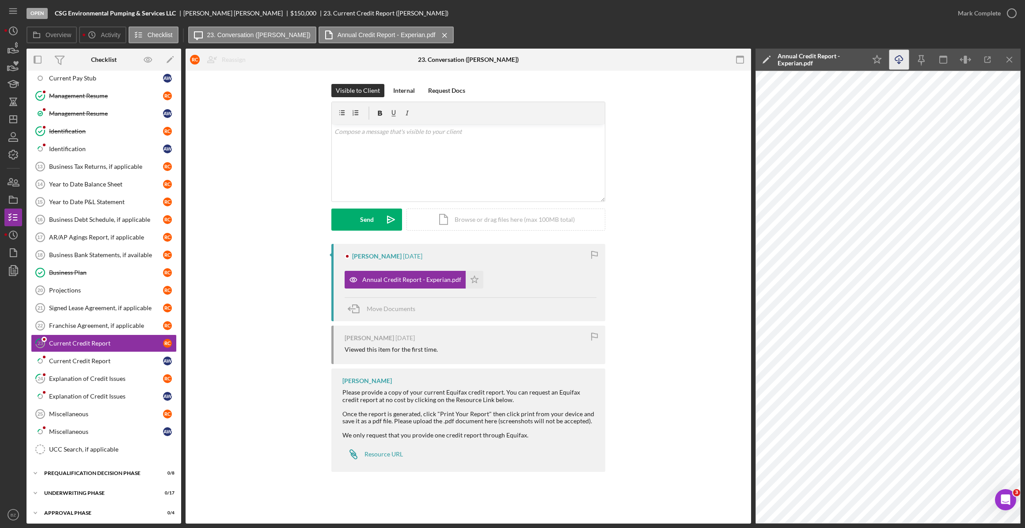
click at [902, 62] on icon "Icon/Download" at bounding box center [900, 60] width 20 height 20
click at [1009, 58] on icon "Icon/Menu Close" at bounding box center [1010, 60] width 20 height 20
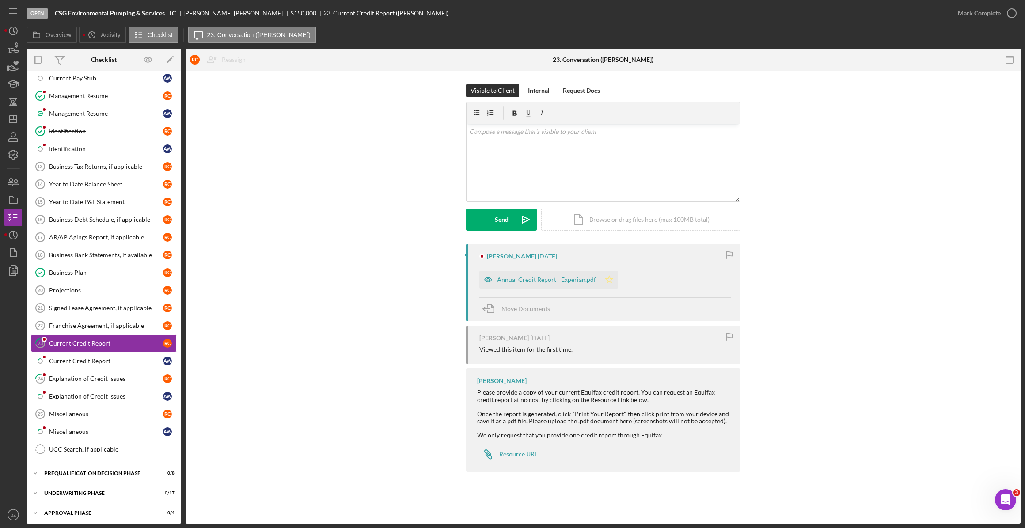
click at [606, 281] on icon "Icon/Star" at bounding box center [610, 280] width 18 height 18
click at [1012, 12] on icon "button" at bounding box center [1012, 13] width 22 height 22
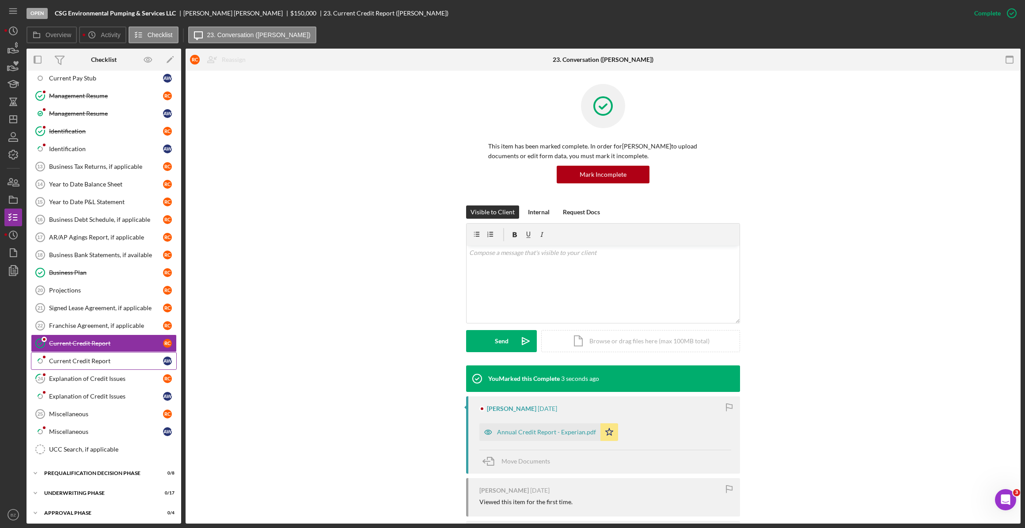
click at [106, 358] on div "Current Credit Report" at bounding box center [106, 361] width 114 height 7
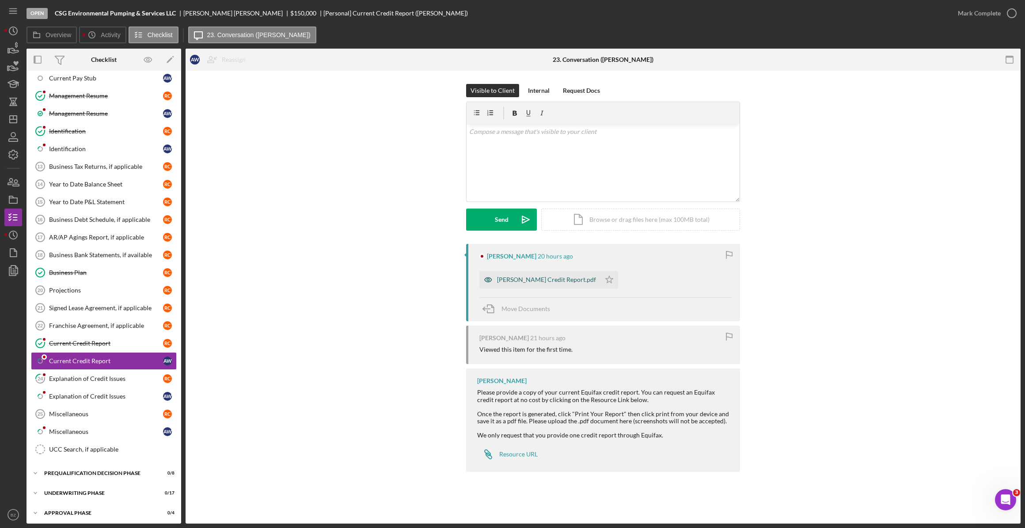
click at [535, 279] on div "[PERSON_NAME] Credit Report.pdf" at bounding box center [546, 279] width 99 height 7
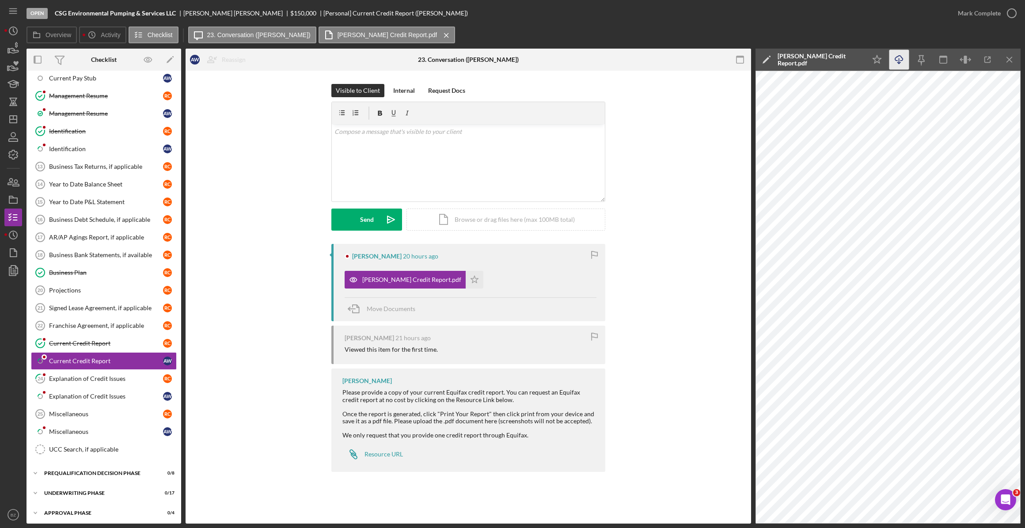
click at [898, 64] on icon "Icon/Download" at bounding box center [900, 60] width 20 height 20
click at [1011, 56] on icon "Icon/Menu Close" at bounding box center [1010, 60] width 20 height 20
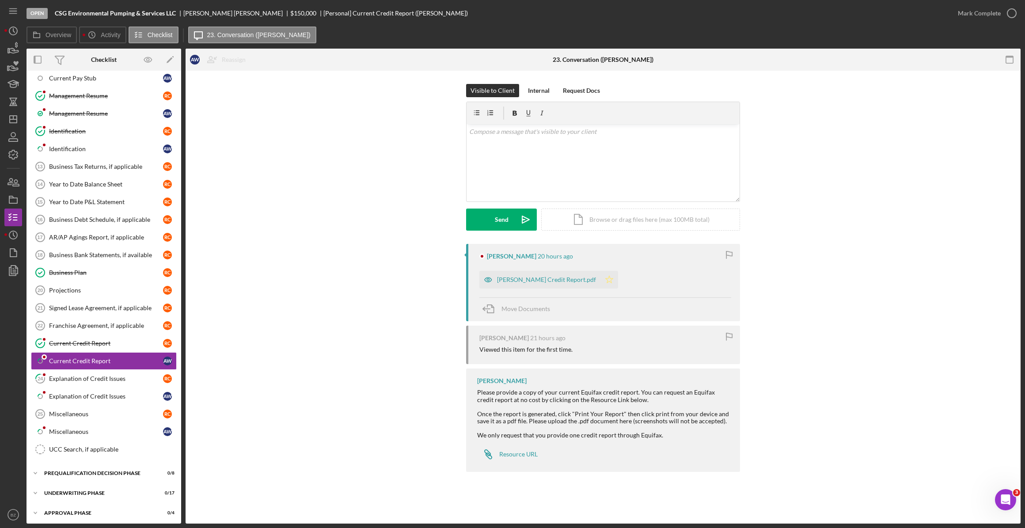
click at [601, 281] on icon "Icon/Star" at bounding box center [610, 280] width 18 height 18
click at [539, 281] on div "[PERSON_NAME] Credit Report.pdf" at bounding box center [546, 279] width 99 height 7
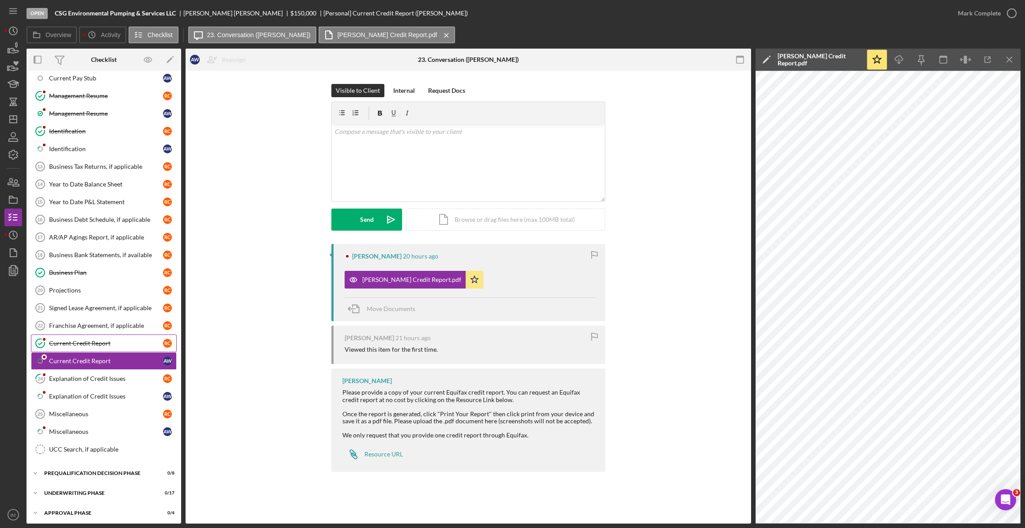
click at [90, 343] on div "Current Credit Report" at bounding box center [106, 343] width 114 height 7
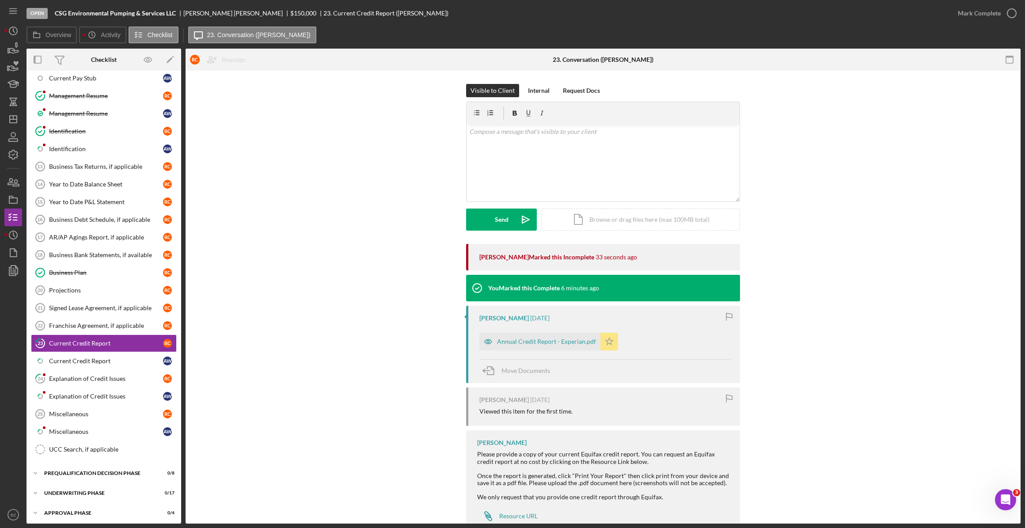
click at [608, 343] on polygon "button" at bounding box center [610, 341] width 8 height 7
click at [486, 137] on div "v Color teal Color pink Remove color Add row above Add row below Add column bef…" at bounding box center [603, 162] width 273 height 77
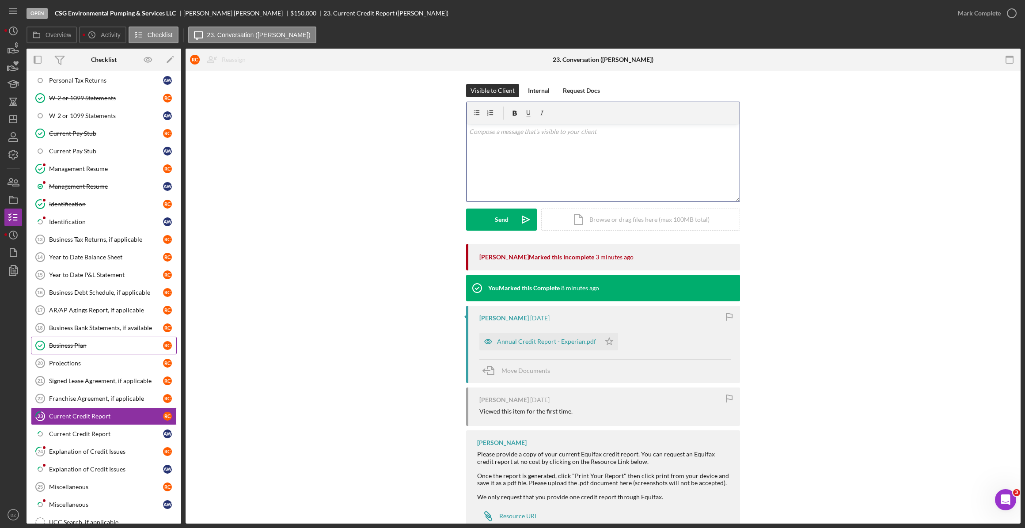
scroll to position [321, 0]
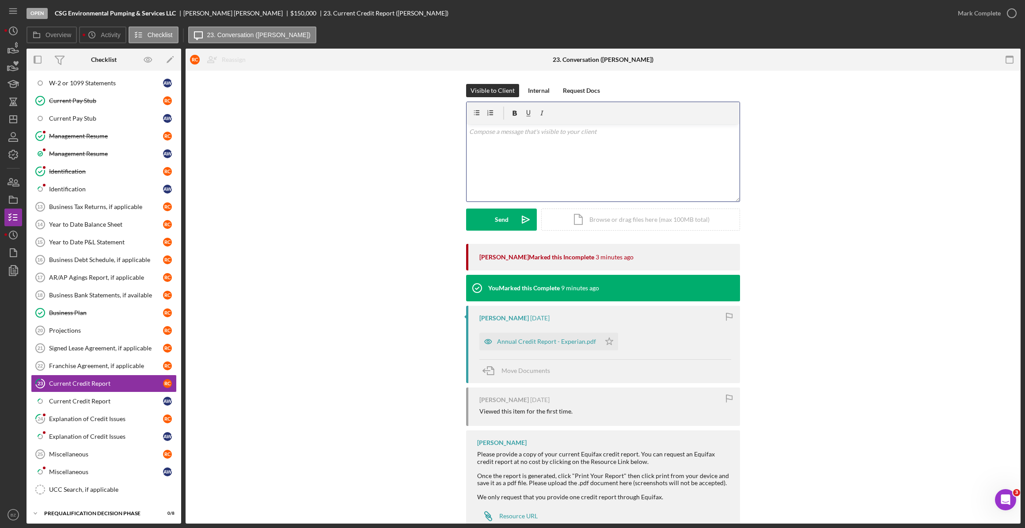
click at [490, 138] on div "v Color teal Color pink Remove color Add row above Add row below Add column bef…" at bounding box center [603, 162] width 273 height 77
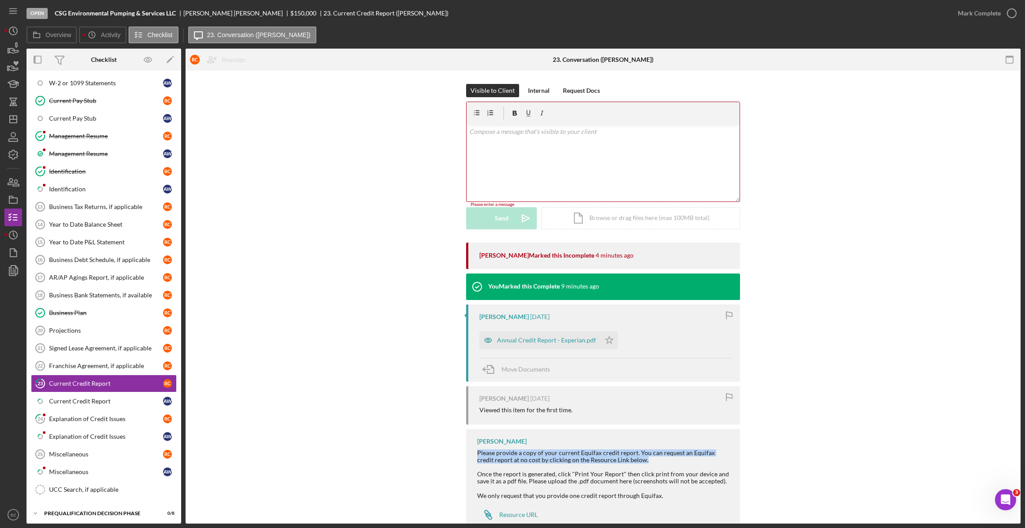
drag, startPoint x: 476, startPoint y: 455, endPoint x: 628, endPoint y: 458, distance: 152.5
click at [628, 458] on div "Please provide a copy of your current Equifax credit report. You can request an…" at bounding box center [604, 474] width 254 height 50
copy div "Please provide a copy of your current Equifax credit report. You can request an…"
click at [479, 138] on div "v Color teal Color pink Remove color Add row above Add row below Add column bef…" at bounding box center [603, 162] width 273 height 77
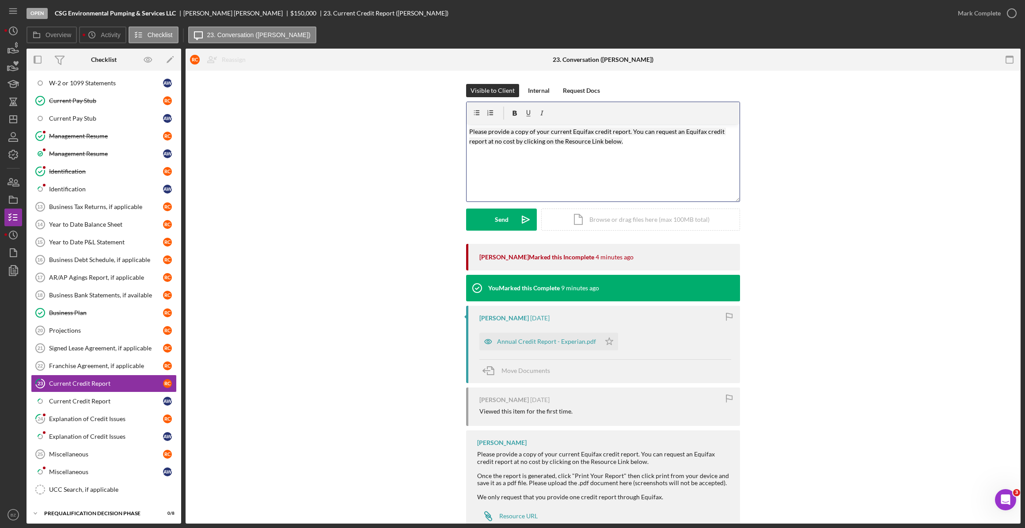
click at [597, 149] on div "v Color teal Color pink Remove color Add row above Add row below Add column bef…" at bounding box center [603, 162] width 273 height 77
click at [639, 149] on div "v Color teal Color pink Remove color Add row above Add row below Add column bef…" at bounding box center [603, 162] width 273 height 77
click at [509, 224] on button "Send Icon/icon-invite-send" at bounding box center [501, 220] width 71 height 22
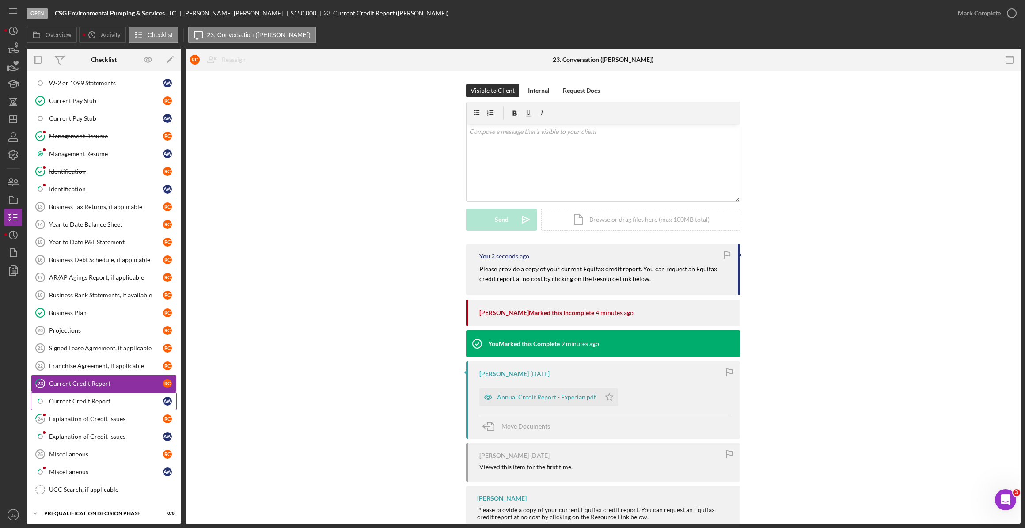
click at [76, 398] on div "Current Credit Report" at bounding box center [106, 401] width 114 height 7
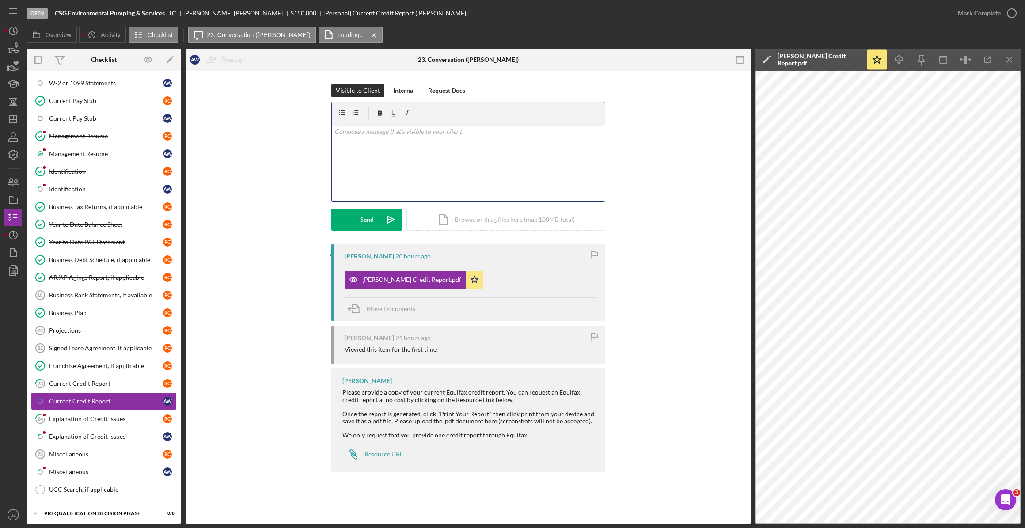
click at [350, 138] on div "v Color teal Color pink Remove color Add row above Add row below Add column bef…" at bounding box center [468, 162] width 273 height 77
click at [398, 163] on div "v Color teal Color pink Remove color Add row above Add row below Add column bef…" at bounding box center [468, 162] width 273 height 77
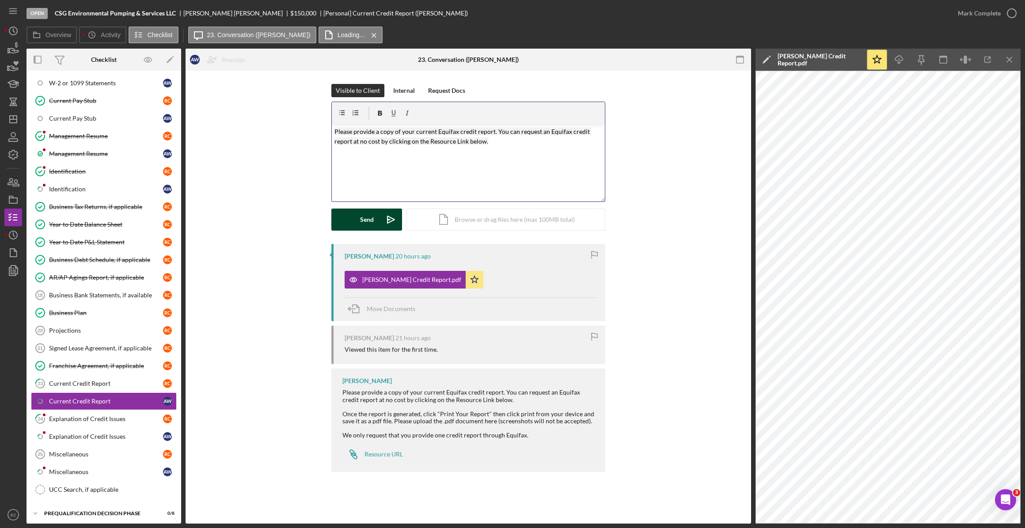
click at [379, 217] on button "Send Icon/icon-invite-send" at bounding box center [366, 220] width 71 height 22
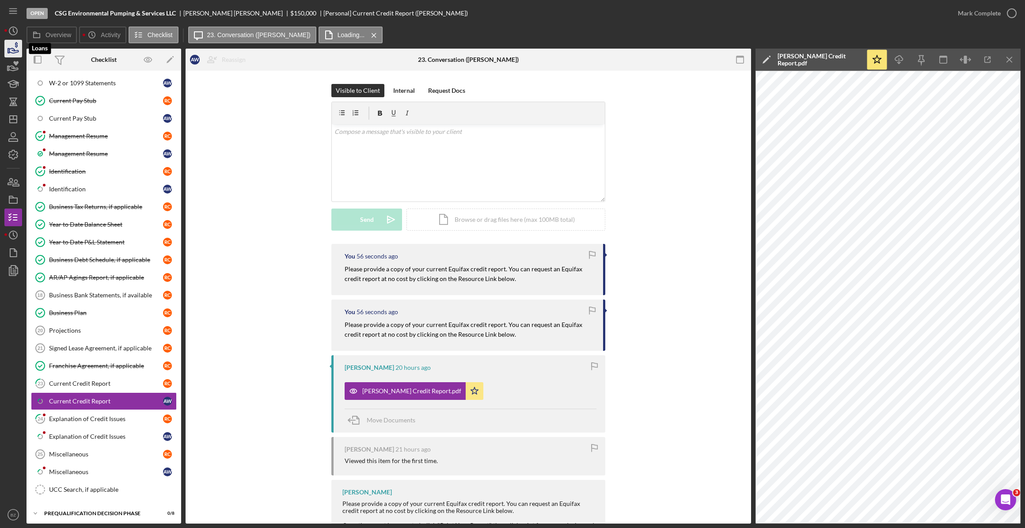
click at [13, 51] on icon "button" at bounding box center [13, 50] width 9 height 5
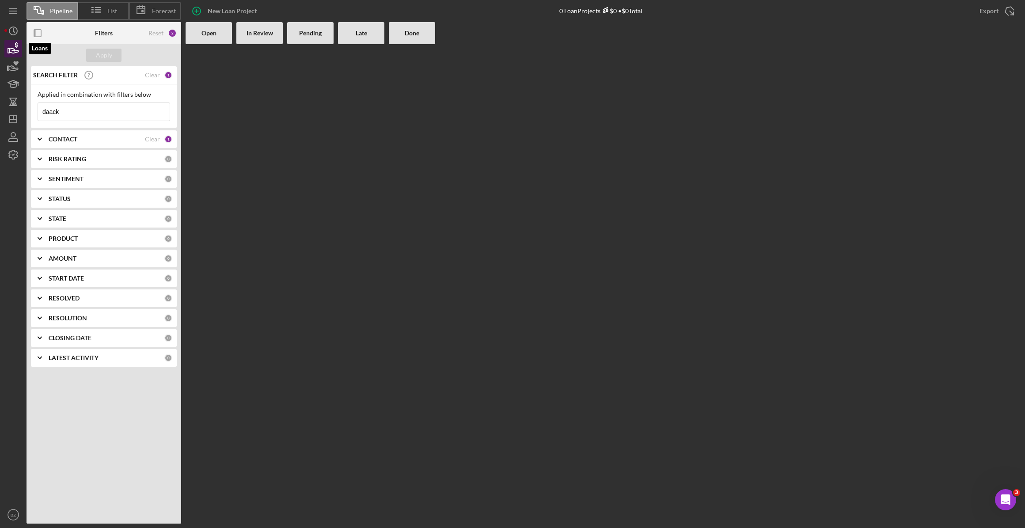
click at [15, 47] on icon "button" at bounding box center [13, 49] width 22 height 22
click at [13, 15] on icon "Icon/Menu" at bounding box center [14, 11] width 20 height 20
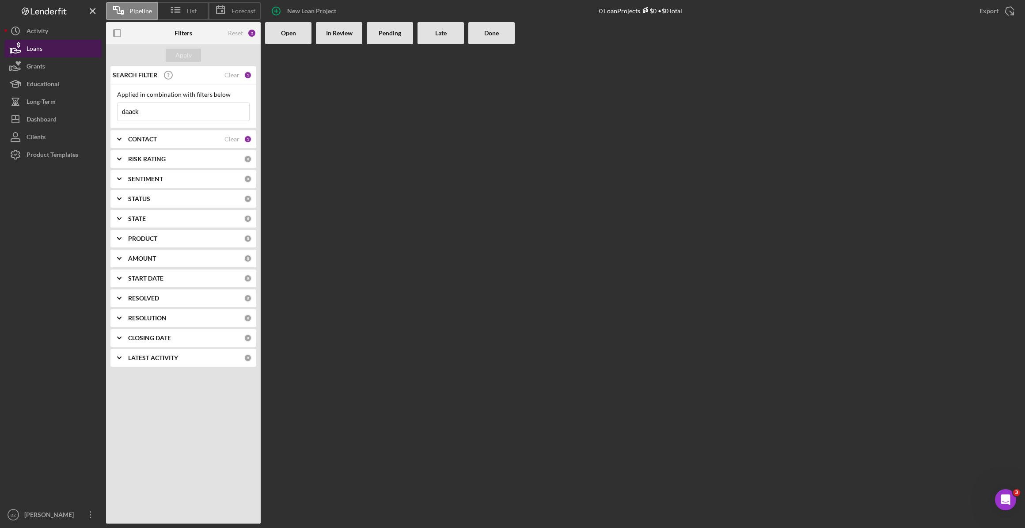
click at [27, 52] on div "Loans" at bounding box center [35, 50] width 16 height 20
click at [38, 47] on div "Loans" at bounding box center [35, 50] width 16 height 20
click at [35, 47] on div "Loans" at bounding box center [35, 50] width 16 height 20
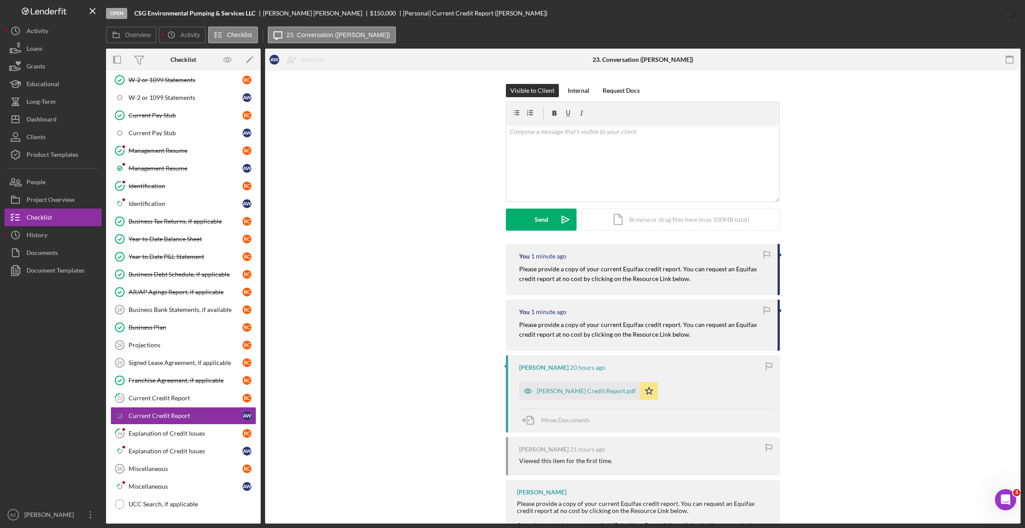
scroll to position [401, 0]
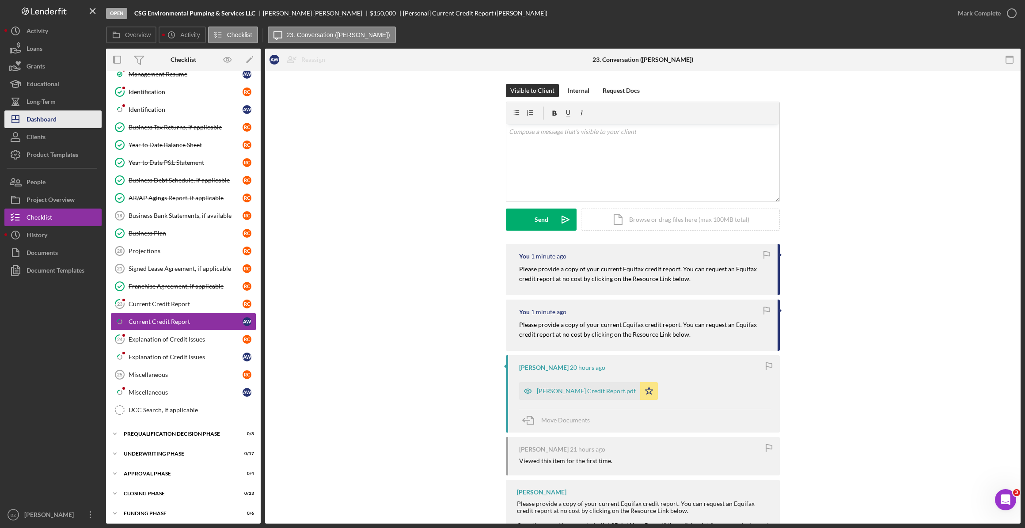
click at [51, 122] on div "Dashboard" at bounding box center [42, 120] width 30 height 20
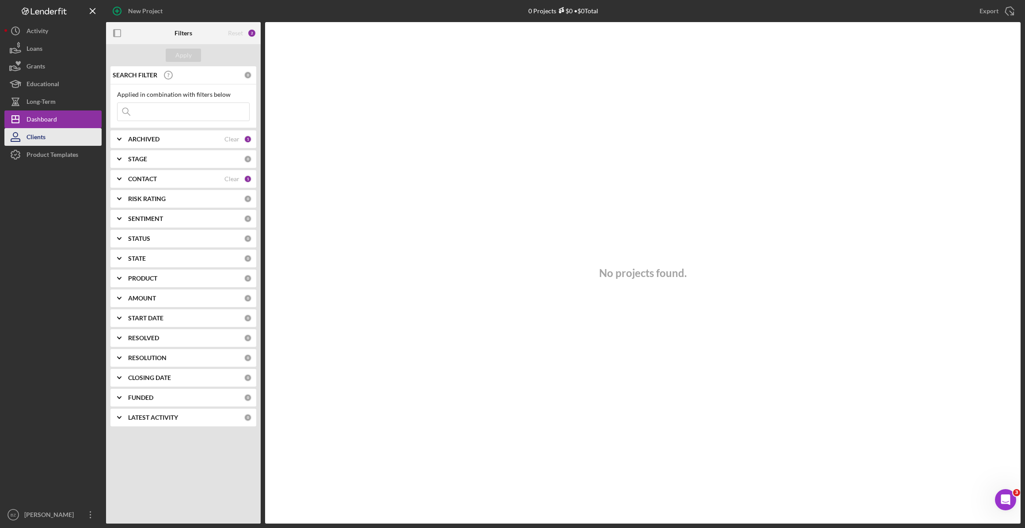
click at [44, 139] on div "Clients" at bounding box center [36, 138] width 19 height 20
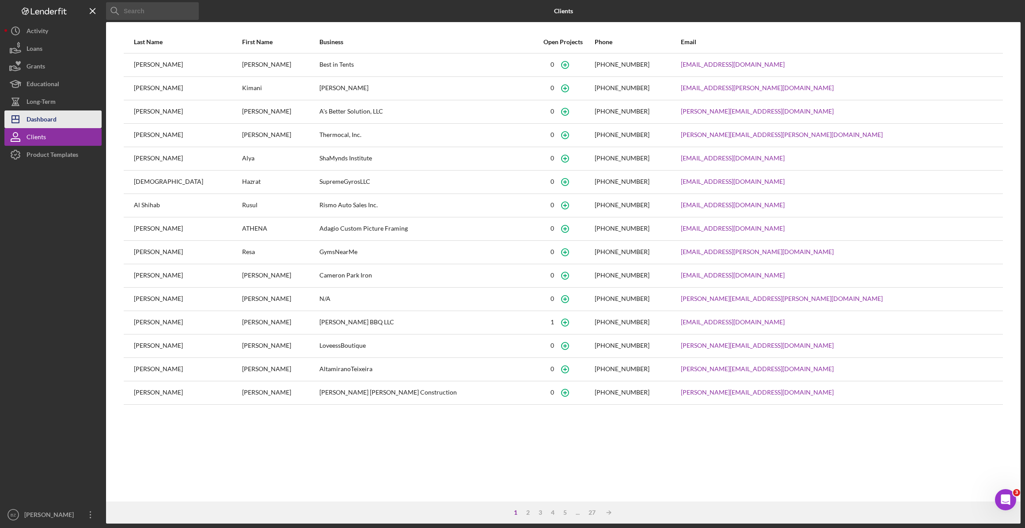
click at [39, 118] on div "Dashboard" at bounding box center [42, 120] width 30 height 20
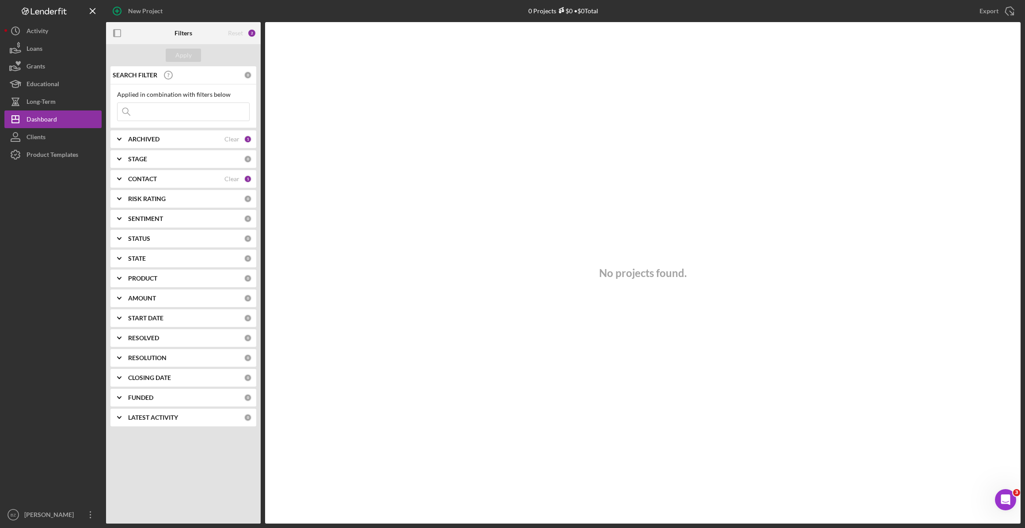
click at [121, 179] on icon "Icon/Expander" at bounding box center [119, 179] width 22 height 22
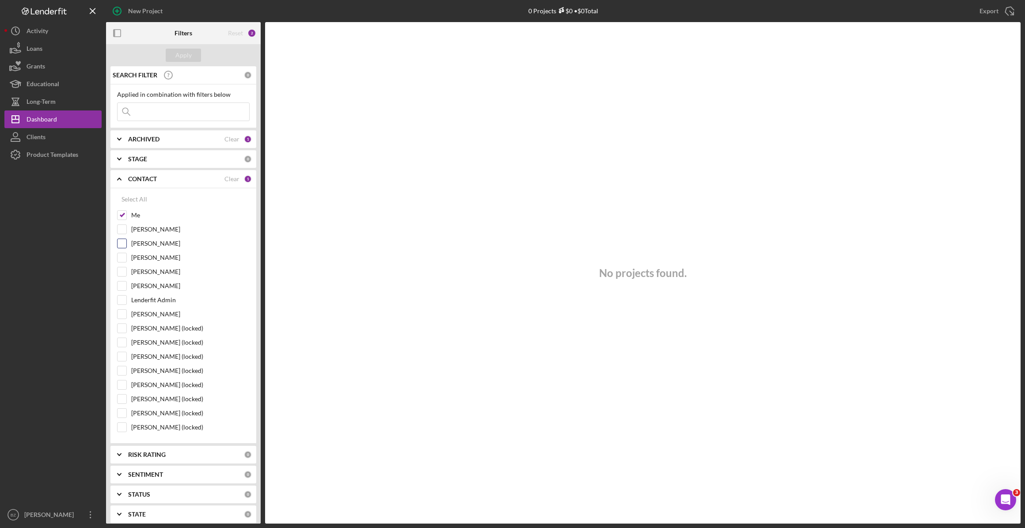
click at [124, 244] on input "[PERSON_NAME]" at bounding box center [122, 243] width 9 height 9
checkbox input "true"
click at [120, 273] on input "[PERSON_NAME]" at bounding box center [122, 271] width 9 height 9
checkbox input "true"
click at [121, 283] on input "[PERSON_NAME]" at bounding box center [122, 286] width 9 height 9
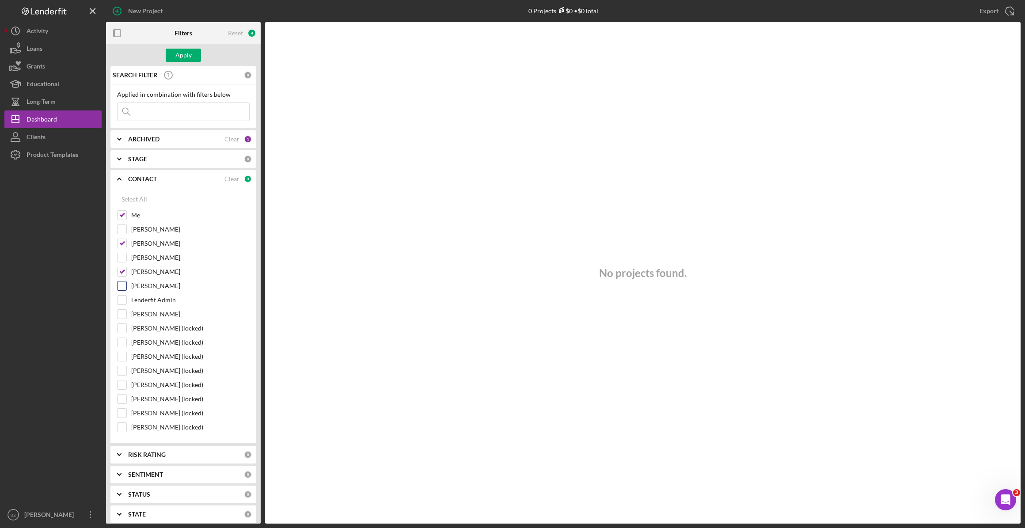
checkbox input "true"
click at [190, 55] on div "Apply" at bounding box center [183, 55] width 16 height 13
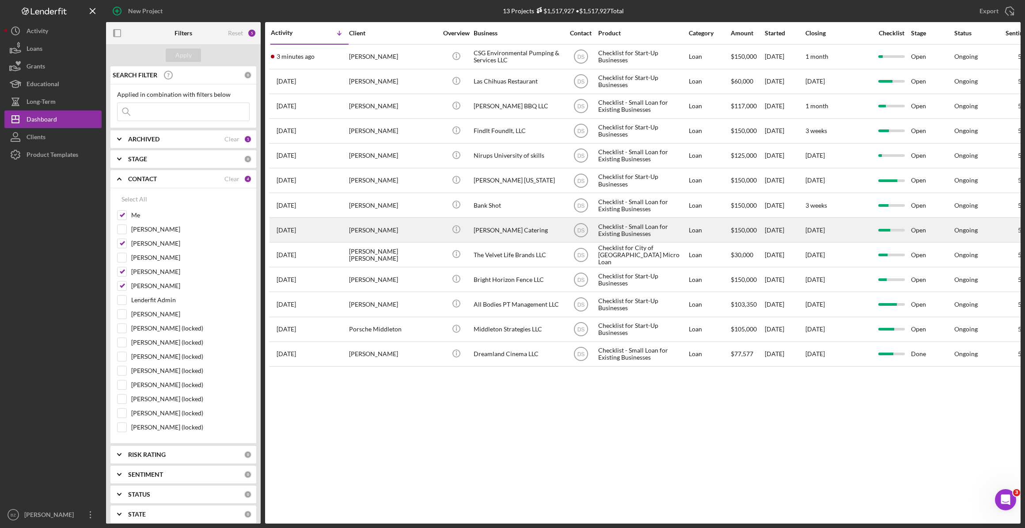
click at [443, 233] on div "Icon/Info" at bounding box center [456, 229] width 33 height 23
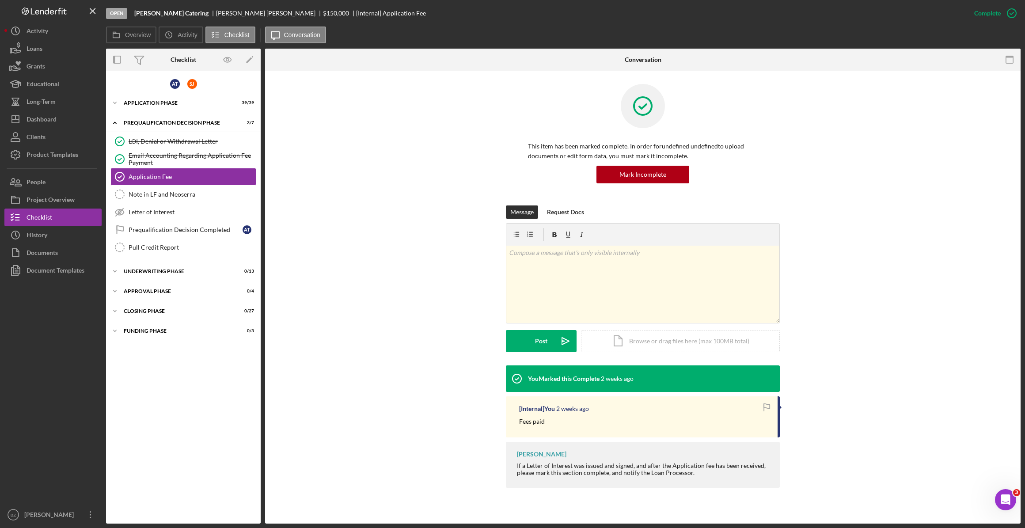
click at [381, 234] on div "Message Request Docs v Color teal Color pink Remove color Add row above Add row…" at bounding box center [642, 286] width 729 height 160
click at [128, 121] on div "Prequalification Decision Phase" at bounding box center [187, 122] width 126 height 5
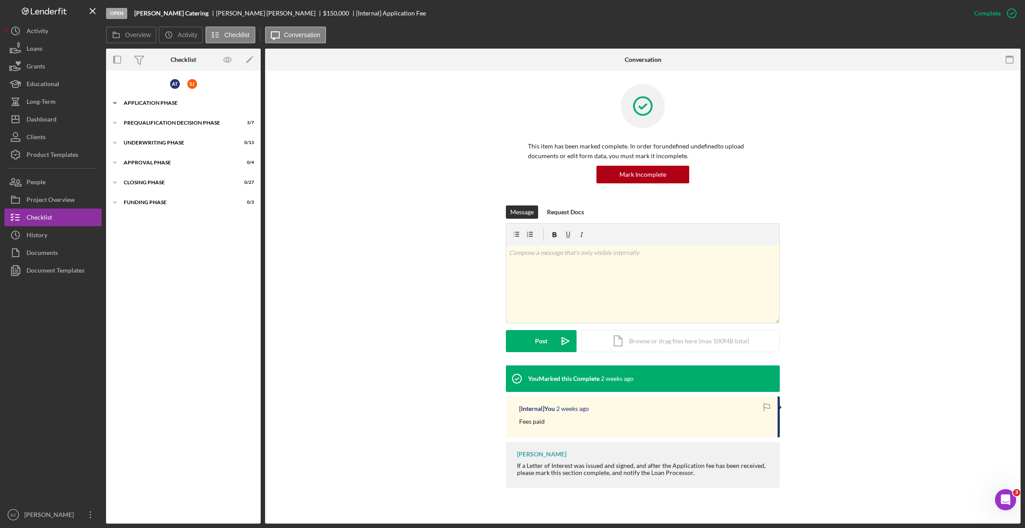
click at [142, 102] on div "Application Phase" at bounding box center [187, 102] width 126 height 5
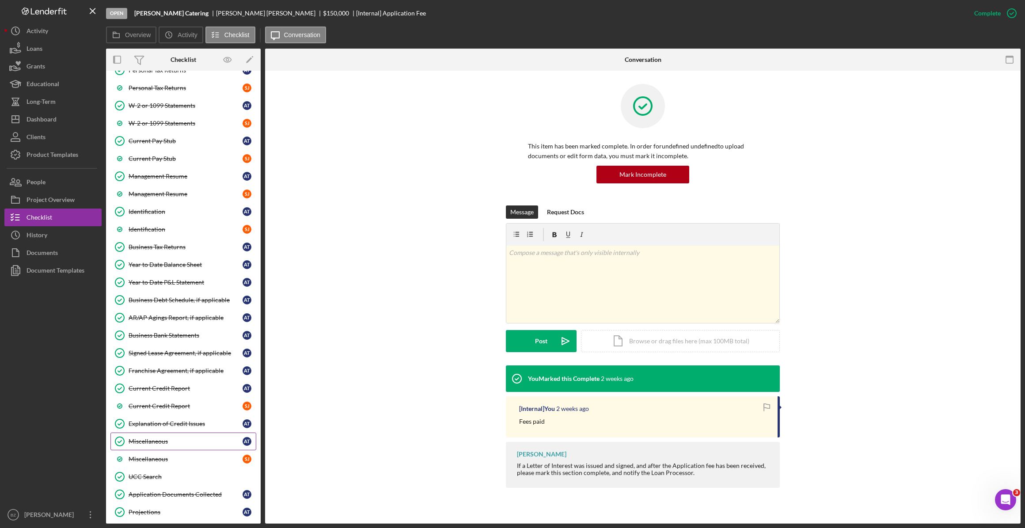
scroll to position [383, 0]
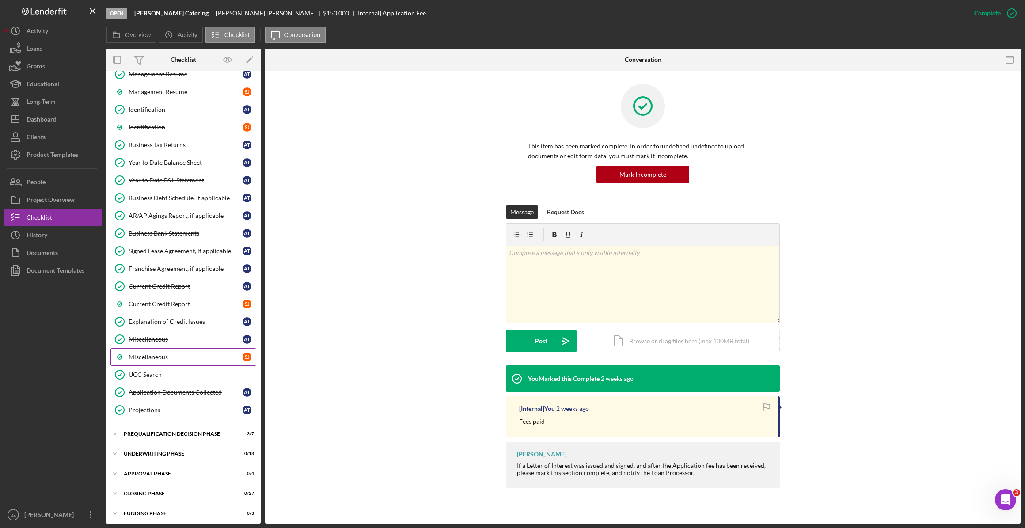
click at [169, 354] on div "Miscellaneous" at bounding box center [186, 357] width 114 height 7
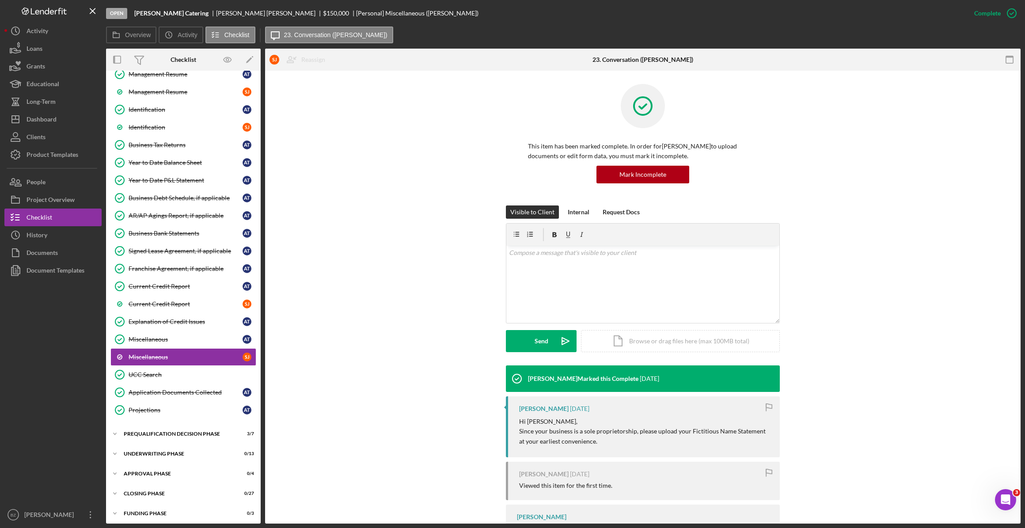
scroll to position [43, 0]
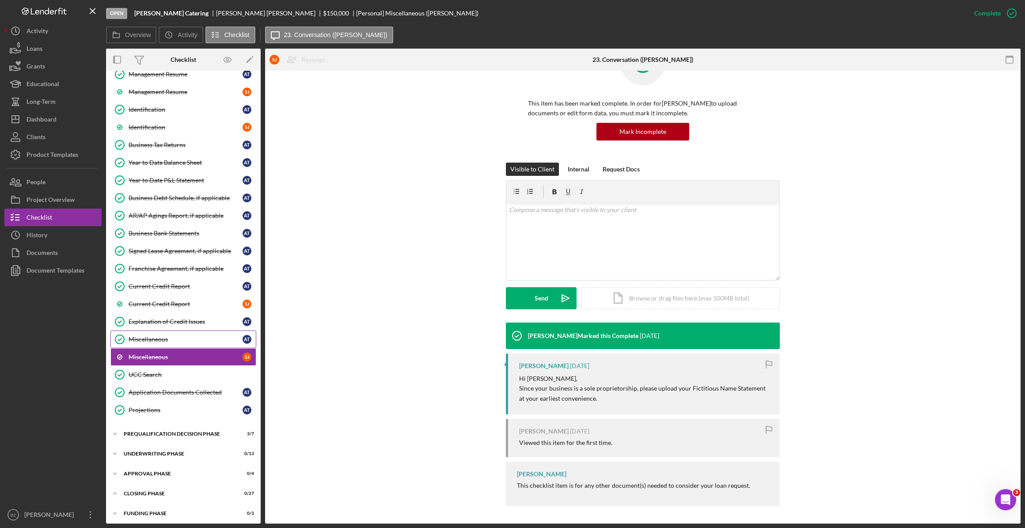
click at [168, 336] on div "Miscellaneous" at bounding box center [186, 339] width 114 height 7
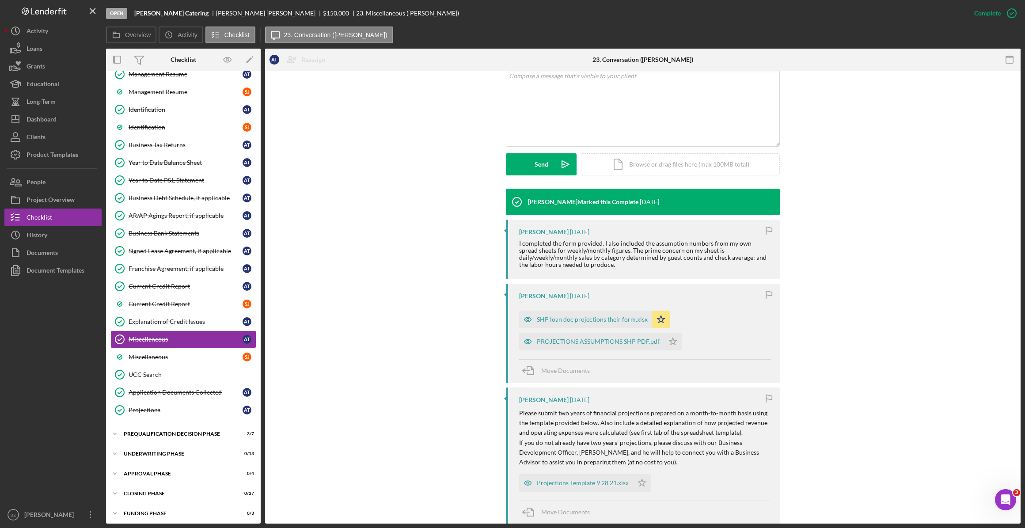
scroll to position [174, 0]
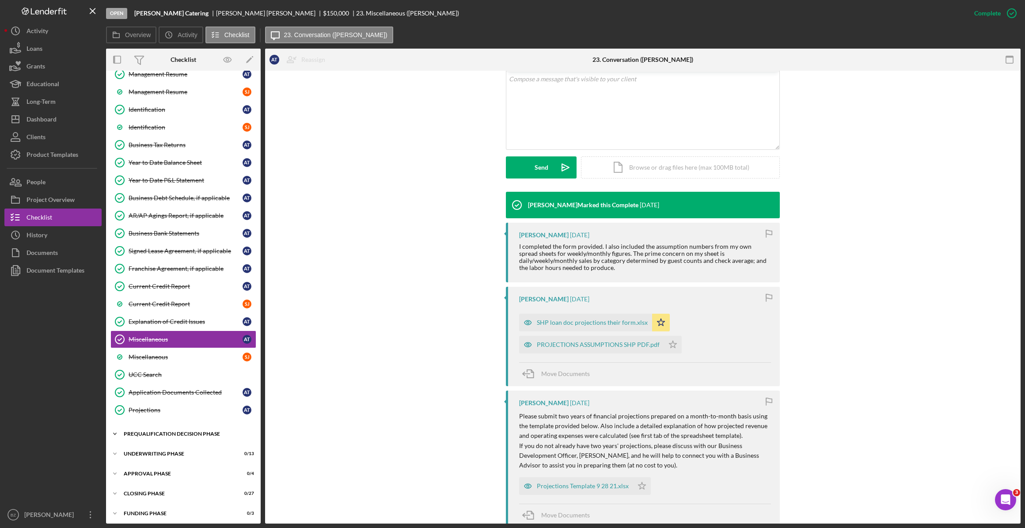
click at [146, 431] on div "Prequalification Decision Phase" at bounding box center [187, 433] width 126 height 5
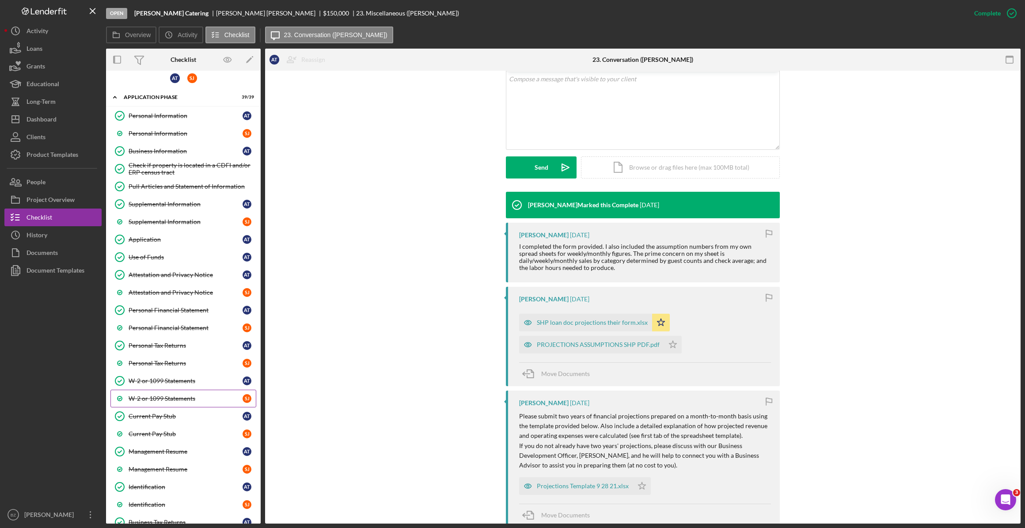
scroll to position [0, 0]
